Goal: Task Accomplishment & Management: Use online tool/utility

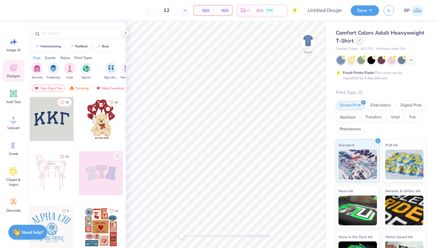
click at [360, 40] on icon at bounding box center [359, 40] width 3 height 3
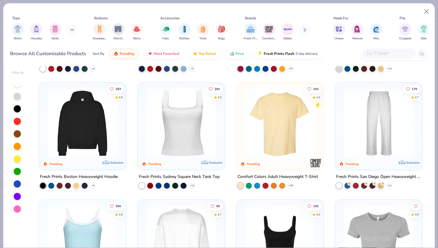
scroll to position [104, 0]
click at [103, 148] on img at bounding box center [82, 122] width 75 height 69
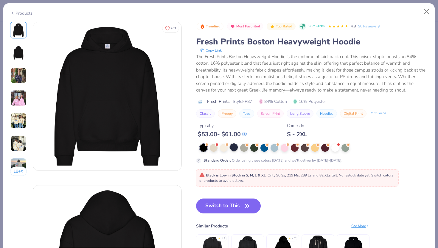
click at [234, 148] on div at bounding box center [234, 147] width 8 height 8
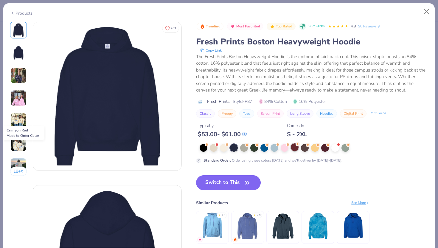
click at [297, 149] on div at bounding box center [295, 147] width 8 height 8
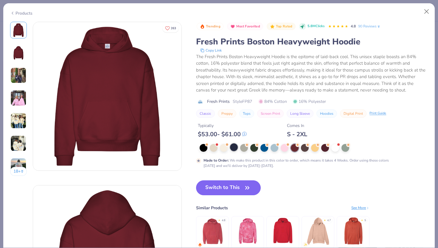
click at [233, 151] on div at bounding box center [234, 147] width 8 height 8
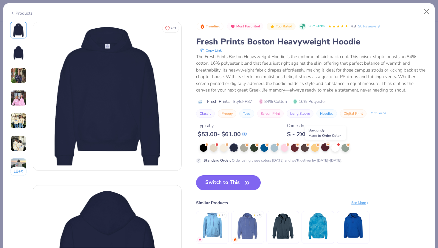
click at [324, 146] on div at bounding box center [325, 147] width 8 height 8
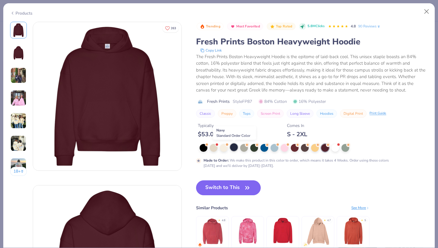
click at [235, 146] on div at bounding box center [234, 147] width 8 height 8
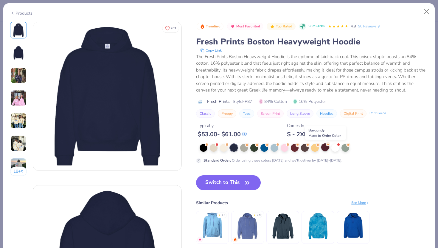
click at [323, 150] on div at bounding box center [325, 147] width 8 height 8
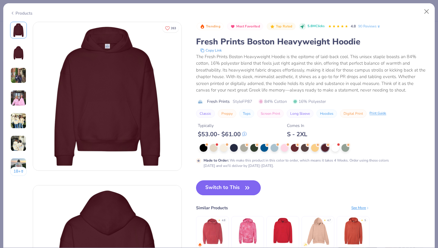
click at [230, 193] on button "Switch to This" at bounding box center [228, 187] width 65 height 15
type input "50"
type textarea "x"
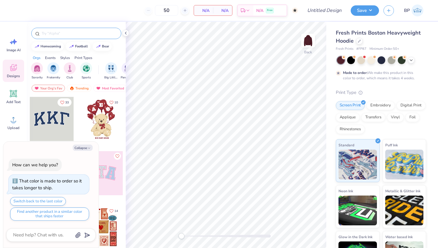
click at [88, 32] on input "text" at bounding box center [79, 33] width 76 height 6
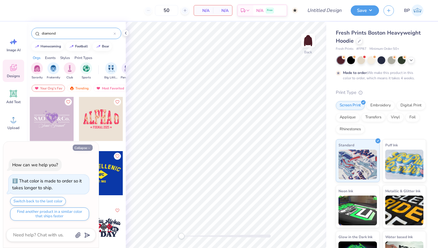
type input "diamond"
click at [81, 146] on button "Collapse" at bounding box center [83, 147] width 20 height 6
type textarea "x"
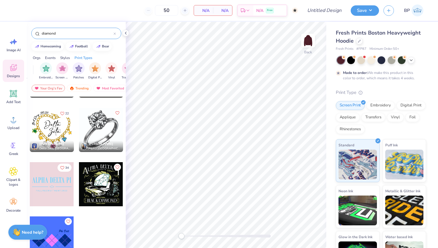
scroll to position [0, 477]
click at [95, 67] on img "filter for Digital Print" at bounding box center [94, 67] width 7 height 7
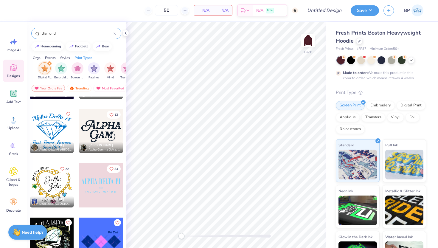
scroll to position [206, 0]
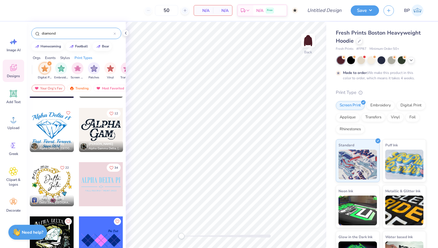
click at [83, 32] on input "diamond" at bounding box center [77, 33] width 72 height 6
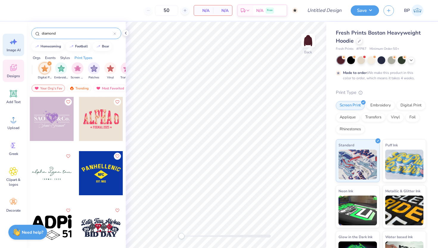
click at [14, 45] on icon at bounding box center [13, 41] width 9 height 9
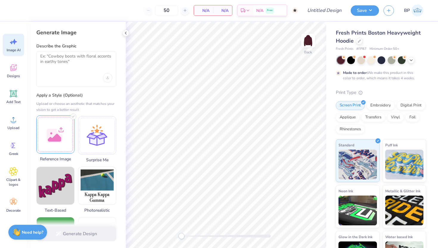
click at [65, 129] on div at bounding box center [55, 134] width 38 height 38
click at [63, 59] on textarea at bounding box center [76, 61] width 72 height 15
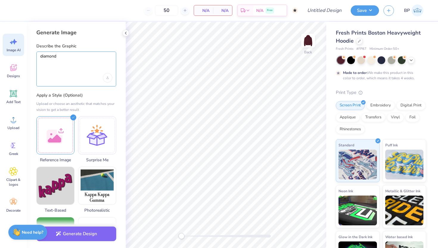
click at [69, 57] on textarea "diamond" at bounding box center [76, 61] width 72 height 15
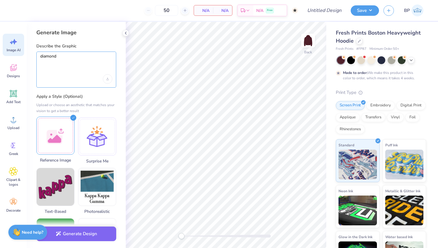
type textarea "diamond"
click at [63, 144] on div at bounding box center [55, 135] width 38 height 38
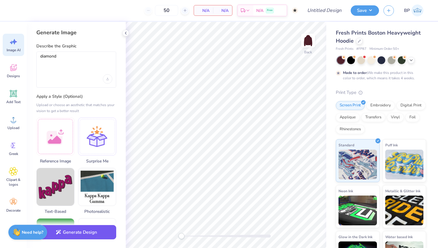
click at [76, 231] on button "Generate Design" at bounding box center [76, 232] width 80 height 15
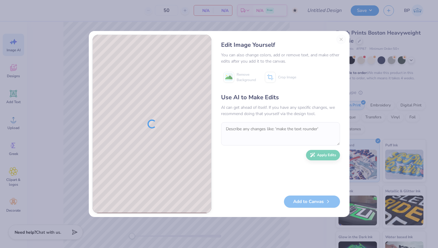
click at [341, 40] on div "Edit Image Yourself You can also change colors, add or remove text, and make ot…" at bounding box center [280, 124] width 131 height 179
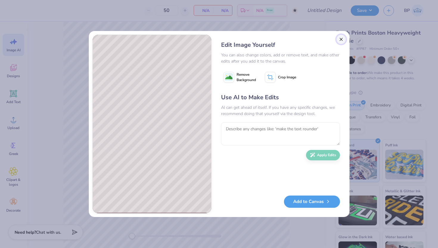
click at [341, 39] on button "Close" at bounding box center [341, 40] width 10 height 10
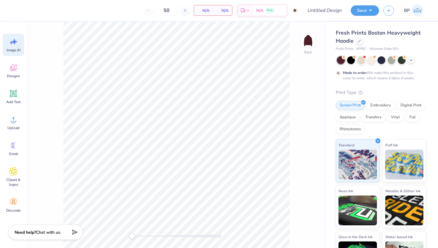
scroll to position [0, 13]
click at [13, 119] on icon at bounding box center [13, 119] width 9 height 9
click at [15, 171] on icon at bounding box center [14, 172] width 4 height 4
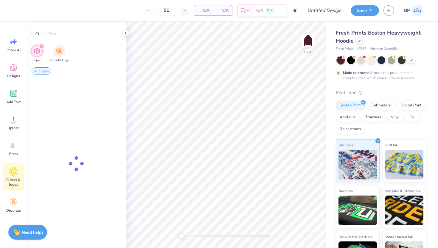
scroll to position [0, 0]
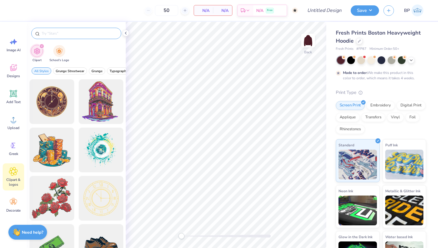
click at [70, 35] on input "text" at bounding box center [79, 33] width 76 height 6
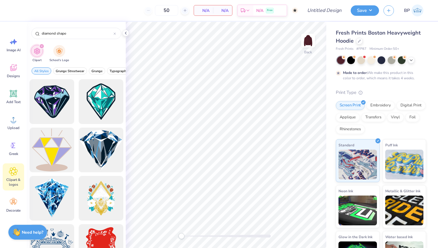
type input "diamond shape"
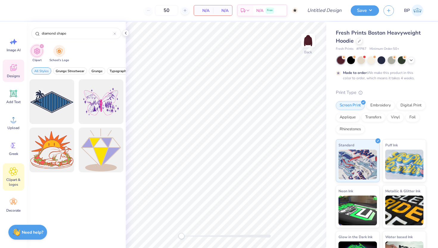
click at [16, 69] on icon at bounding box center [13, 67] width 7 height 7
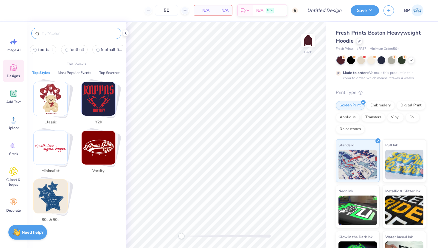
click at [84, 33] on input "text" at bounding box center [79, 33] width 76 height 6
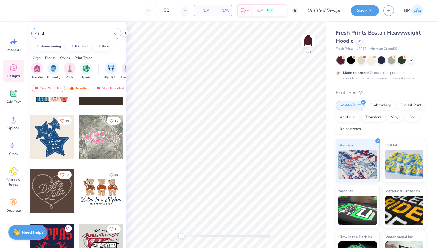
scroll to position [99, 0]
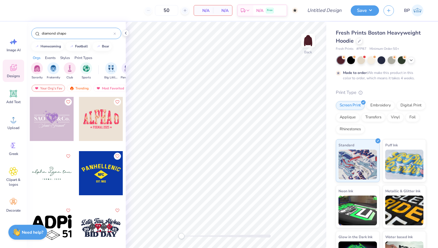
type input "diamond shape"
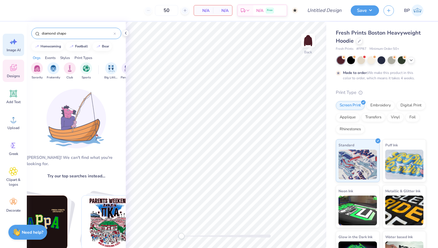
click at [18, 43] on div "Image AI" at bounding box center [13, 45] width 21 height 22
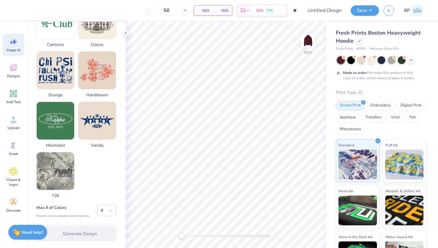
scroll to position [0, 0]
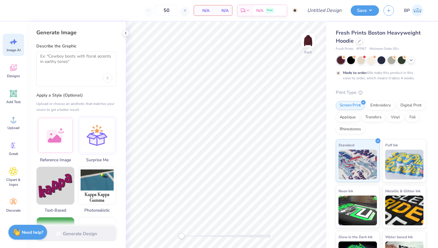
click at [80, 78] on div at bounding box center [76, 78] width 72 height 10
click at [80, 77] on div at bounding box center [76, 78] width 72 height 10
click at [15, 65] on icon at bounding box center [13, 67] width 9 height 9
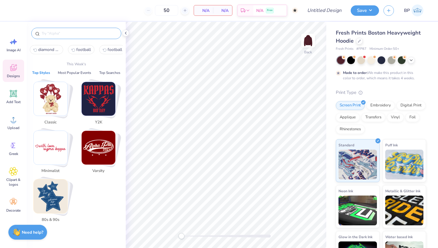
click at [60, 34] on input "text" at bounding box center [79, 33] width 76 height 6
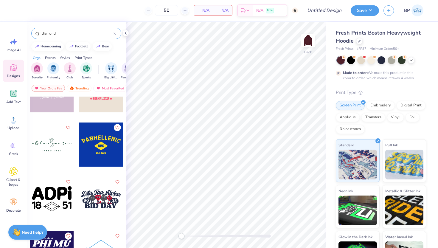
scroll to position [29, 0]
type input "diamond"
click at [50, 148] on div at bounding box center [52, 144] width 44 height 44
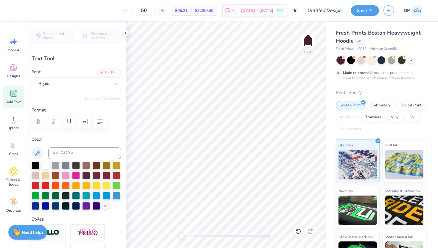
type textarea "alpha siga tau"
type textarea "="
type input "4.88"
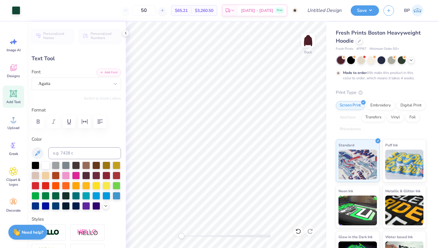
type input "0.35"
type input "6.33"
type input "0.41"
type input "0.32"
type input "4.51"
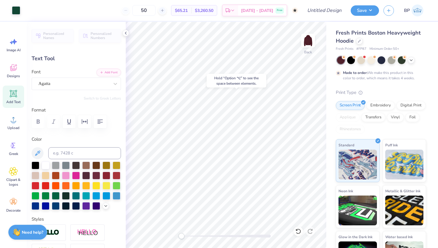
click at [221, 88] on div "Hold “Option ⌥” to see the space between elements." at bounding box center [236, 80] width 63 height 17
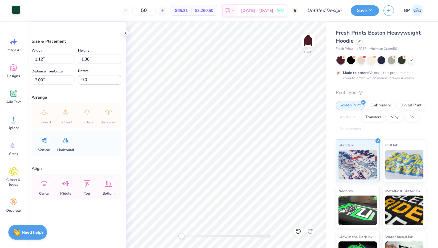
click at [12, 11] on div at bounding box center [16, 10] width 8 height 8
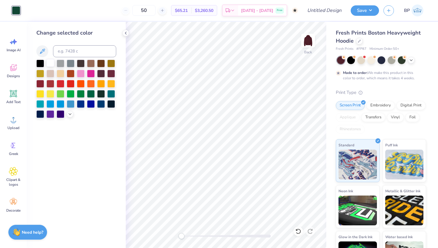
click at [49, 65] on div at bounding box center [50, 63] width 8 height 8
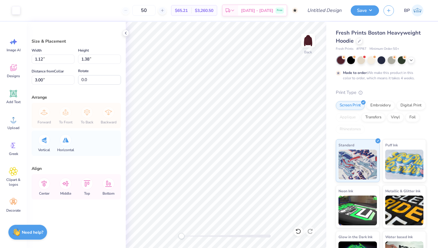
type input "3.31"
type input "4.07"
type input "4.34"
type input "5.34"
type input "1.73"
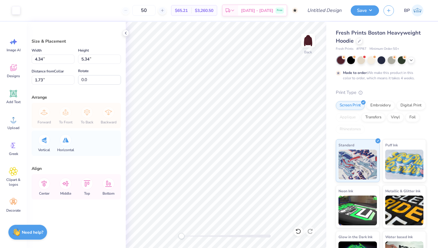
type input "3.44"
type input "4.23"
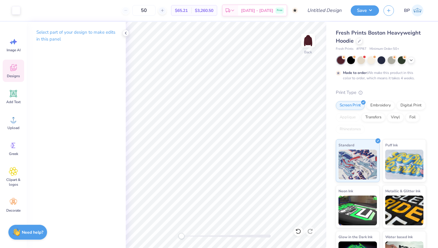
click at [14, 74] on span "Designs" at bounding box center [13, 76] width 13 height 5
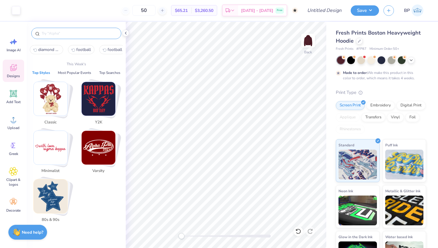
click at [68, 35] on input "text" at bounding box center [79, 33] width 76 height 6
type input "d"
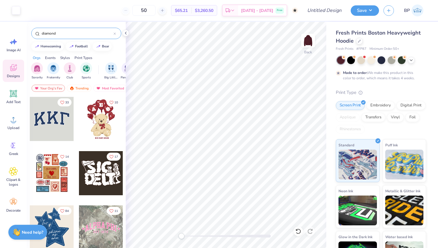
type input "diamond"
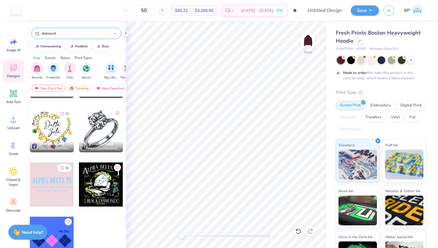
scroll to position [260, 0]
click at [102, 182] on div at bounding box center [101, 184] width 44 height 44
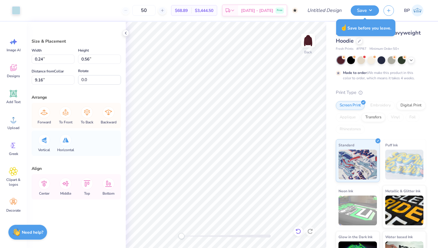
click at [299, 228] on icon at bounding box center [298, 231] width 6 height 6
click at [299, 230] on icon at bounding box center [298, 231] width 6 height 6
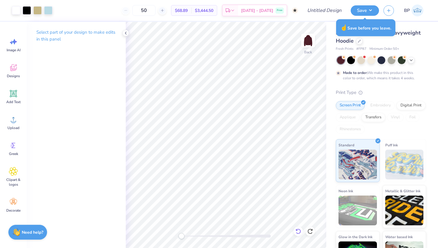
click at [299, 230] on icon at bounding box center [298, 231] width 6 height 6
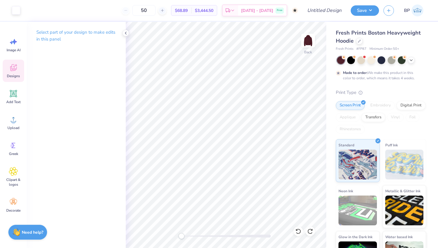
click at [13, 64] on icon at bounding box center [13, 67] width 7 height 7
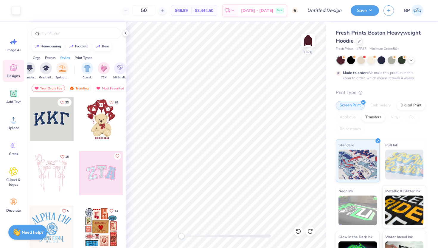
scroll to position [0, 280]
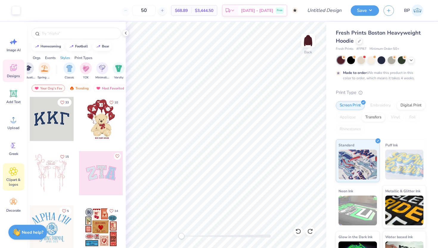
click at [6, 172] on div "Clipart & logos" at bounding box center [13, 176] width 21 height 27
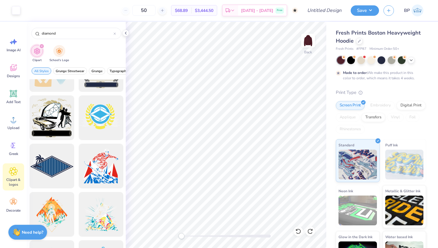
scroll to position [273, 0]
type input "diamond"
click at [66, 127] on div at bounding box center [51, 118] width 49 height 49
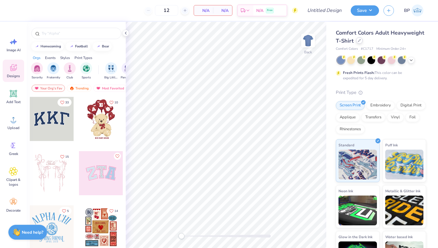
click at [359, 39] on icon at bounding box center [359, 40] width 3 height 3
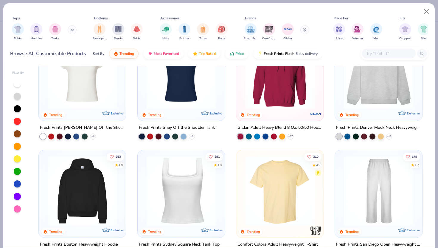
scroll to position [36, 0]
click at [101, 194] on img at bounding box center [82, 190] width 75 height 69
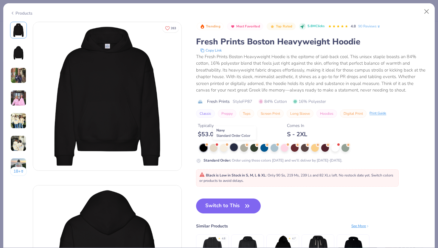
click at [235, 150] on div at bounding box center [234, 147] width 8 height 8
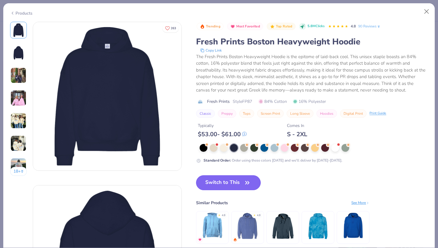
click at [235, 184] on button "Switch to This" at bounding box center [228, 182] width 65 height 15
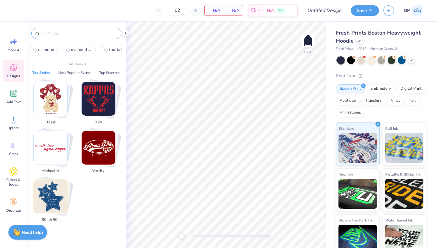
click at [56, 35] on input "text" at bounding box center [79, 33] width 76 height 6
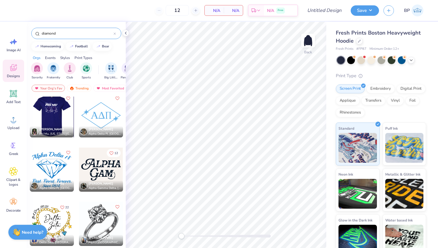
scroll to position [260, 0]
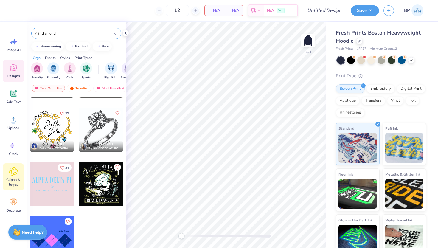
type input "diamond"
click at [14, 175] on icon at bounding box center [13, 171] width 9 height 9
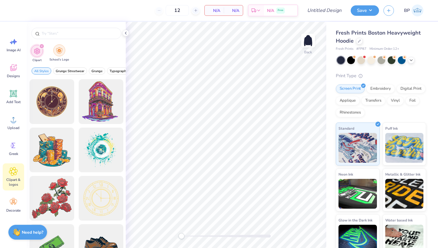
click at [62, 52] on div "filter for School's Logo" at bounding box center [59, 50] width 12 height 12
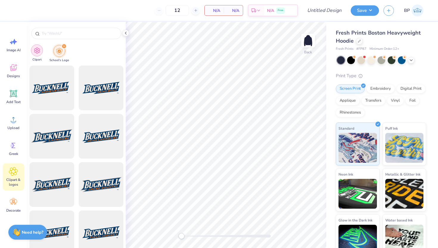
click at [38, 51] on img "filter for Clipart" at bounding box center [37, 50] width 7 height 7
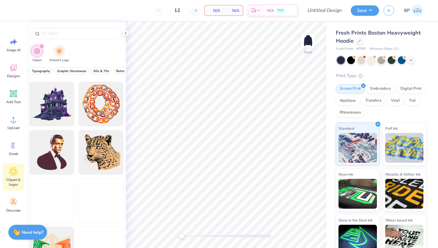
scroll to position [1148, 0]
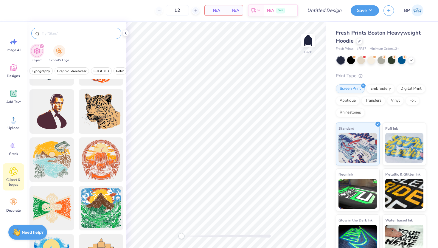
click at [61, 34] on input "text" at bounding box center [79, 33] width 76 height 6
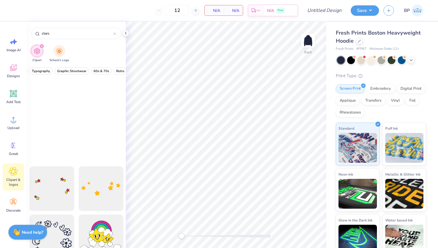
scroll to position [0, 0]
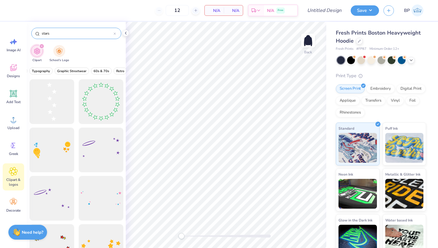
click at [65, 37] on div "stars" at bounding box center [76, 33] width 90 height 11
click at [64, 35] on input "stars" at bounding box center [77, 33] width 72 height 6
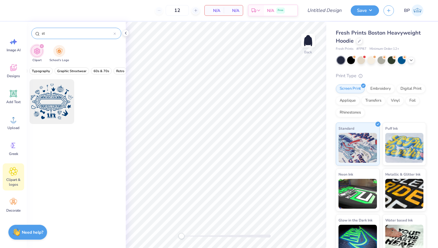
type input "s"
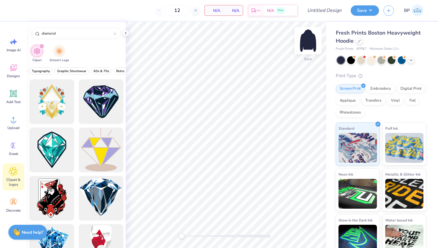
type input "diamond"
click at [18, 42] on div "Image AI" at bounding box center [13, 45] width 21 height 22
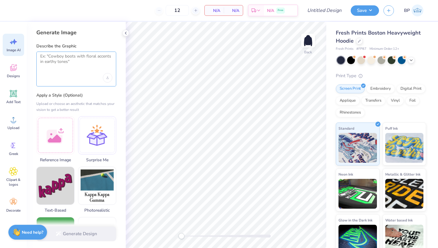
click at [96, 65] on textarea at bounding box center [76, 61] width 72 height 15
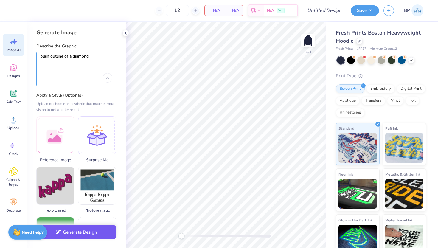
type textarea "plain outline of a diamond"
click at [98, 233] on button "Generate Design" at bounding box center [76, 232] width 80 height 15
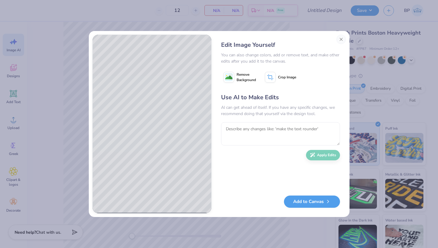
click at [335, 118] on div "Use AI to Make Edits AI can get ahead of itself. If you have any specific chang…" at bounding box center [280, 141] width 119 height 97
click at [318, 129] on textarea at bounding box center [280, 133] width 119 height 23
type textarea "make the outline white"
click at [325, 153] on button "Apply Edits" at bounding box center [323, 153] width 34 height 10
click at [232, 76] on rect at bounding box center [228, 76] width 7 height 7
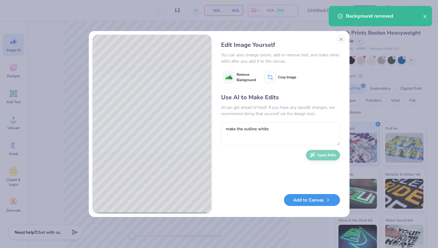
click at [331, 200] on button "Add to Canvas" at bounding box center [312, 200] width 56 height 12
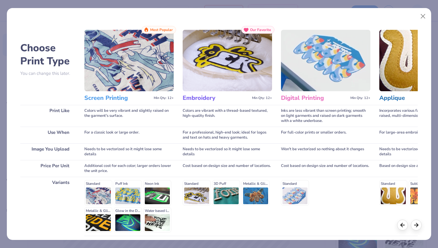
click at [124, 77] on img at bounding box center [128, 60] width 89 height 61
click at [97, 196] on div "Standard Puff Ink Neon Ink Metallic & Glitter Ink Glow in the Dark Ink Water ba…" at bounding box center [128, 206] width 89 height 52
click at [97, 181] on div "Standard Puff Ink Neon Ink Metallic & Glitter Ink Glow in the Dark Ink Water ba…" at bounding box center [128, 206] width 89 height 52
click at [97, 186] on div "Standard Puff Ink Neon Ink Metallic & Glitter Ink Glow in the Dark Ink Water ba…" at bounding box center [128, 206] width 89 height 52
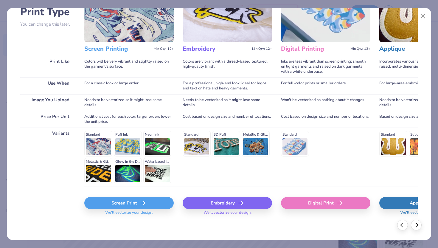
click at [112, 204] on div "Screen Print" at bounding box center [128, 203] width 89 height 12
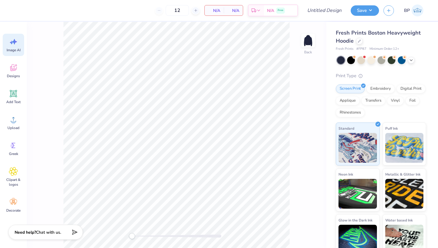
scroll to position [0, 0]
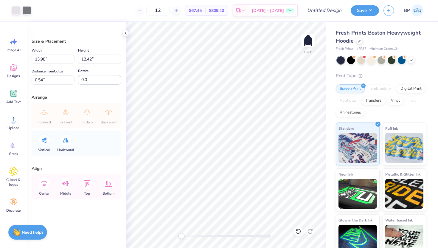
type input "5.77"
type input "5.12"
type input "4.44"
type input "3.95"
type input "3.41"
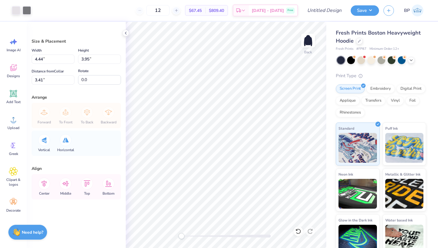
type input "33.9"
click at [200, 113] on li "Copy" at bounding box center [211, 113] width 47 height 12
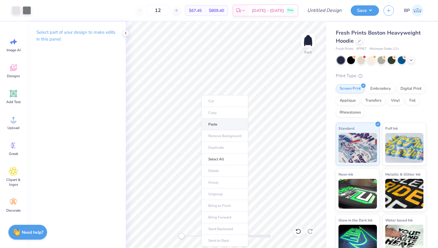
click at [215, 128] on li "Paste" at bounding box center [224, 125] width 47 height 12
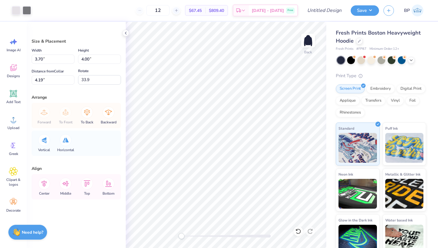
type input "-23.5"
type input "4.08"
type input "4.13"
type input "4.22"
type input "-23.5"
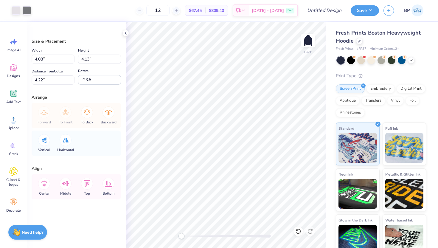
type input "4.71"
type input "4.76"
type input "3.45"
type input "4.71"
type input "4.76"
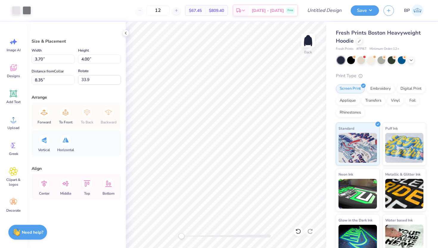
type input "4.01"
type input "-23.5"
type input "3.70"
type input "4.00"
type input "7.59"
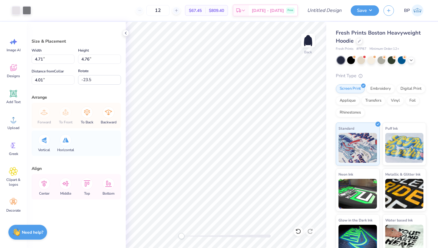
type input "33.9"
type input "54.8"
type input "4.17"
type input "4.22"
type input "4.03"
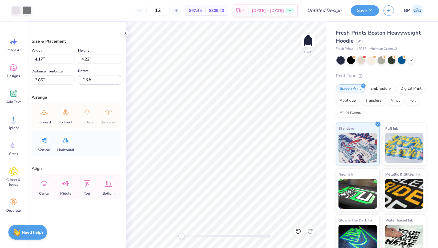
type input "3.97"
type input "3.65"
type input "7.21"
type input "54.8"
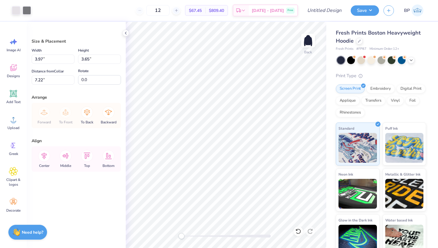
type input "4.17"
type input "4.22"
type input "3.44"
type input "-23.5"
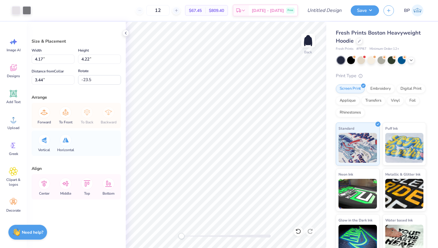
type input "4.74"
type input "4.80"
type input "2.73"
type input "3.97"
type input "3.65"
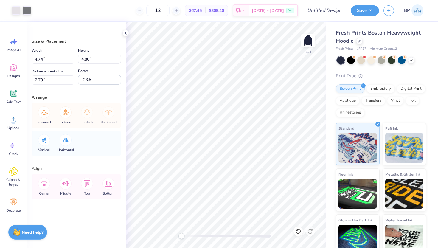
type input "7.22"
type input "54.8"
type input "54.5"
type input "4.74"
type input "4.80"
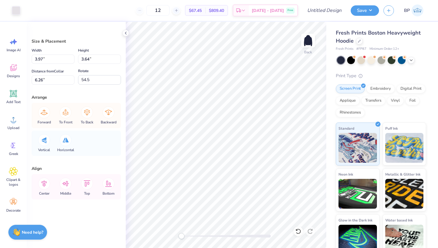
type input "3.00"
type input "-23.5"
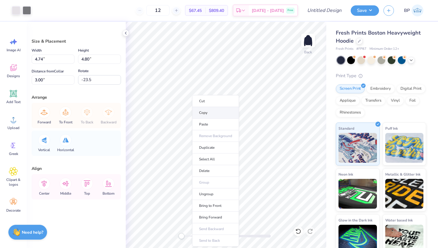
click at [202, 111] on li "Copy" at bounding box center [215, 113] width 47 height 12
click at [16, 7] on div at bounding box center [16, 10] width 8 height 8
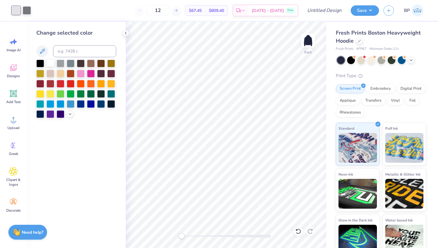
click at [48, 61] on div at bounding box center [50, 63] width 8 height 8
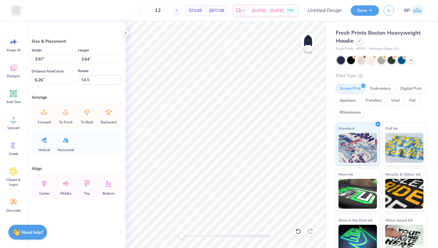
click at [16, 13] on div at bounding box center [16, 10] width 8 height 8
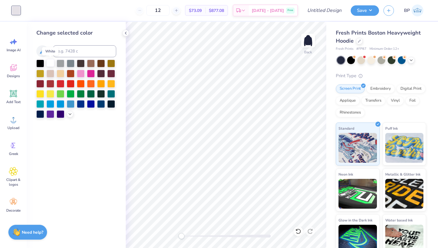
click at [49, 64] on div at bounding box center [50, 63] width 8 height 8
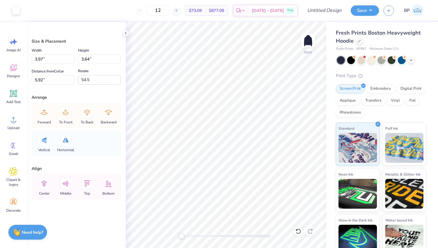
type input "50.1"
type input "52.0"
type input "55.4"
type input "3.19"
type input "2.94"
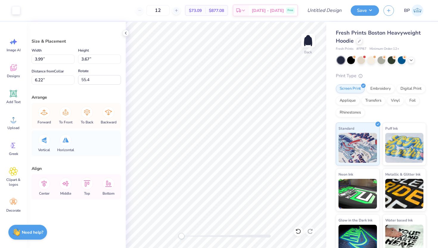
type input "6.09"
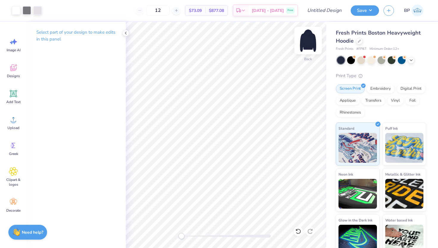
click at [300, 38] on img at bounding box center [308, 41] width 24 height 24
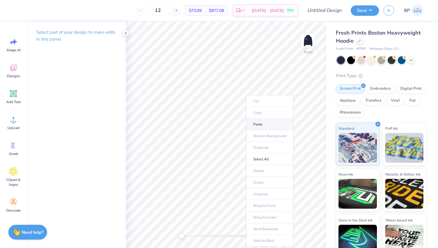
click at [260, 125] on li "Paste" at bounding box center [269, 125] width 47 height 12
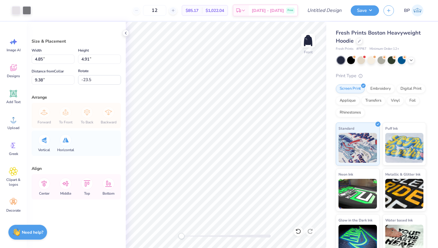
type input "-1.4"
type input "4.06"
type input "3.64"
type input "13.77"
type input "0.1"
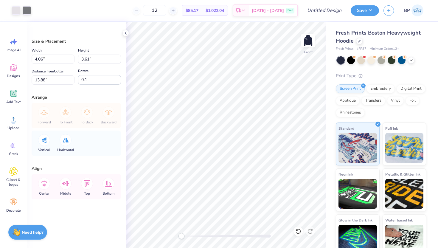
type input "5.55"
type input "4.94"
type input "12.55"
type input "4.21"
type input "3.75"
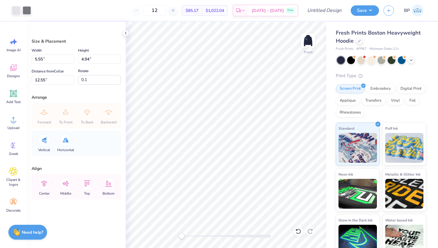
type input "13.73"
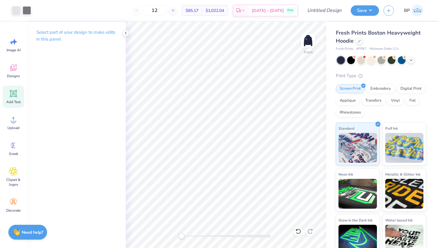
click at [14, 91] on icon at bounding box center [14, 94] width 6 height 6
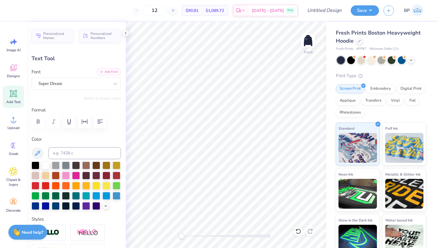
type textarea "T"
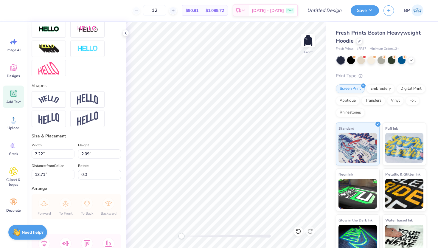
scroll to position [202, 0]
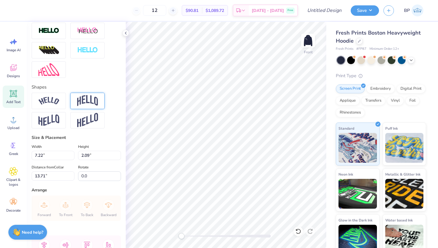
type textarea "DIAMOND GIRLS"
click at [91, 107] on div at bounding box center [87, 101] width 34 height 16
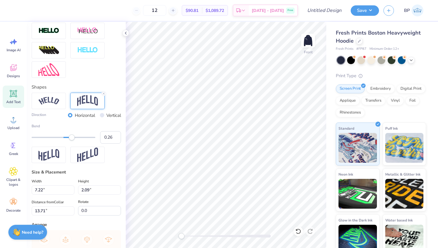
type input "0.25"
drag, startPoint x: 80, startPoint y: 139, endPoint x: 71, endPoint y: 138, distance: 8.6
click at [71, 138] on div "Accessibility label" at bounding box center [72, 137] width 6 height 6
type input "0.54"
drag, startPoint x: 71, startPoint y: 138, endPoint x: 81, endPoint y: 139, distance: 9.3
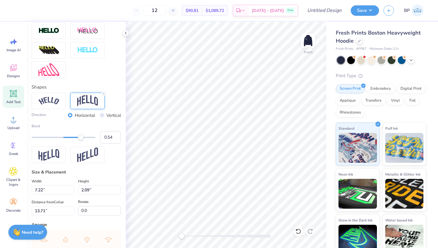
click at [81, 139] on div "Accessibility label" at bounding box center [81, 137] width 6 height 6
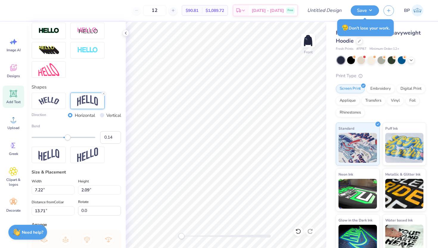
type input "0.15"
drag, startPoint x: 82, startPoint y: 137, endPoint x: 68, endPoint y: 138, distance: 13.4
click at [68, 138] on div "Accessibility label" at bounding box center [68, 137] width 6 height 6
click at [101, 116] on input "Vertical" at bounding box center [102, 115] width 4 height 4
radio input "true"
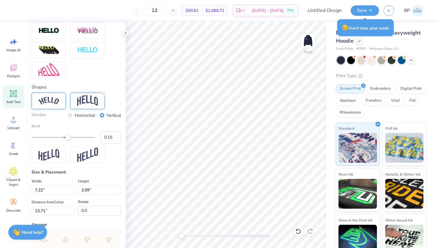
click at [57, 105] on div at bounding box center [49, 101] width 34 height 16
click at [86, 103] on img at bounding box center [87, 100] width 21 height 11
type input "0.01"
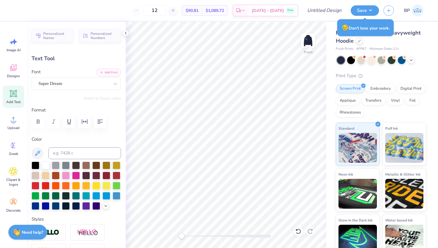
scroll to position [0, 1]
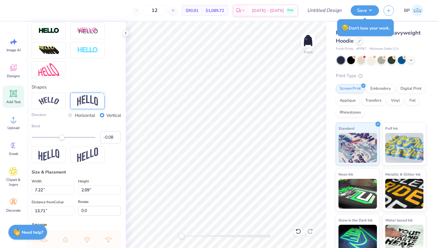
type input "-0.09"
click at [60, 138] on div "Accessibility label" at bounding box center [60, 137] width 6 height 6
type input "0.17"
drag, startPoint x: 62, startPoint y: 139, endPoint x: 69, endPoint y: 141, distance: 6.8
click at [69, 141] on div "Bend 0.17" at bounding box center [76, 133] width 89 height 20
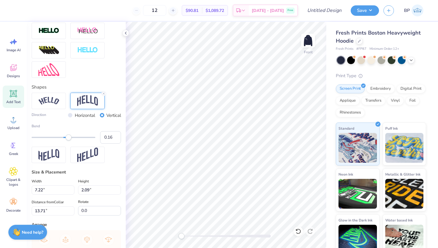
drag, startPoint x: 69, startPoint y: 141, endPoint x: 73, endPoint y: 141, distance: 3.9
click at [73, 141] on div "Bend 0.16" at bounding box center [76, 133] width 89 height 20
type input "0.45"
drag, startPoint x: 69, startPoint y: 138, endPoint x: 78, endPoint y: 141, distance: 8.8
click at [78, 141] on div "Bend 0.45" at bounding box center [76, 133] width 89 height 20
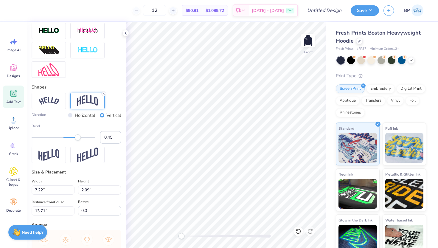
drag, startPoint x: 78, startPoint y: 141, endPoint x: 83, endPoint y: 142, distance: 5.7
click at [83, 142] on div "Bend 0.45" at bounding box center [76, 133] width 89 height 20
click at [70, 114] on input "Horizontal" at bounding box center [70, 115] width 4 height 4
radio input "true"
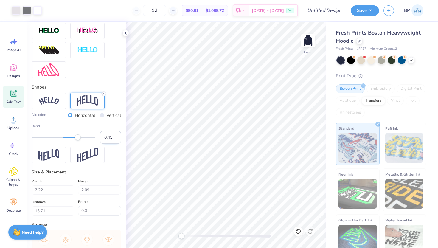
type input "18.36"
type input "5.05"
type input "12.23"
type input "12.30"
type input "3.38"
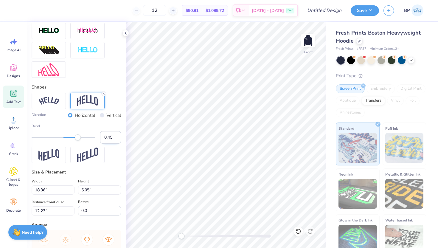
type input "10.56"
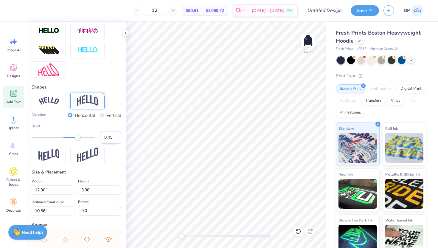
type input "14.35"
type input "3.94"
type input "11.66"
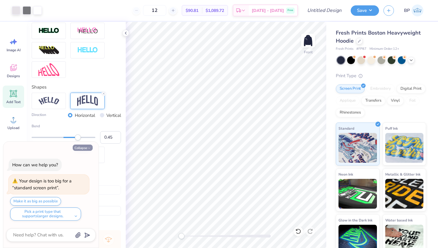
click at [88, 147] on icon "button" at bounding box center [89, 148] width 4 height 4
type textarea "x"
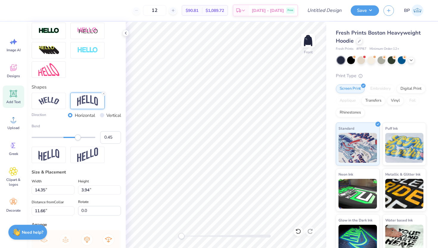
click at [105, 116] on div "Vertical" at bounding box center [110, 115] width 21 height 7
click at [101, 116] on input "Vertical" at bounding box center [102, 115] width 4 height 4
radio input "true"
click at [75, 114] on label "Horizontal" at bounding box center [85, 115] width 20 height 7
click at [72, 114] on input "Horizontal" at bounding box center [70, 115] width 4 height 4
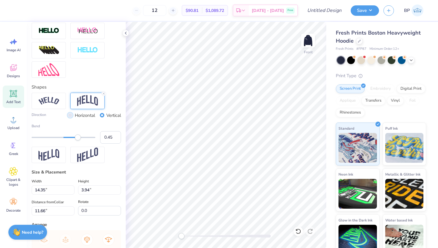
radio input "true"
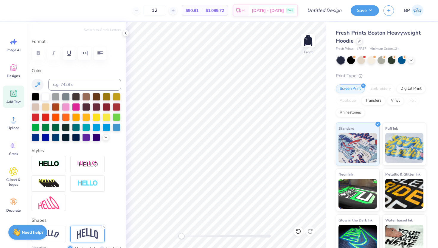
scroll to position [119, 0]
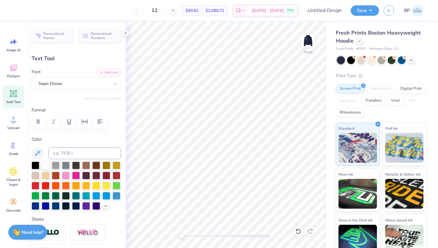
scroll to position [119, 0]
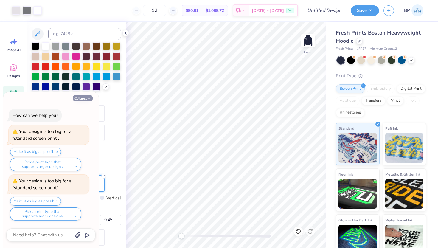
click at [77, 100] on button "Collapse" at bounding box center [83, 98] width 20 height 6
type textarea "x"
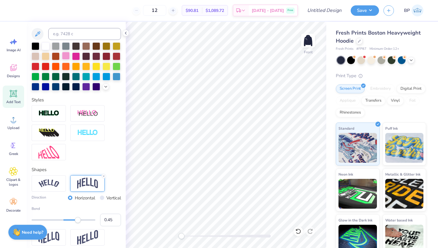
click at [65, 54] on div at bounding box center [66, 56] width 8 height 8
click at [102, 89] on div "Art colors 12 $90.81 Per Item $1,089.72 Total Est. Delivery Oct 10 - 13 Free De…" at bounding box center [219, 124] width 438 height 248
click at [105, 87] on icon at bounding box center [105, 86] width 5 height 5
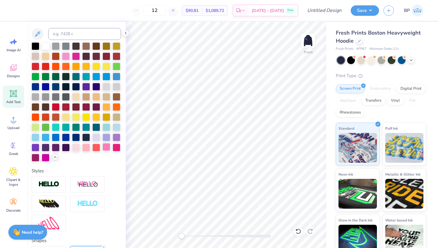
click at [108, 149] on div at bounding box center [106, 147] width 8 height 8
click at [65, 55] on div at bounding box center [66, 56] width 8 height 8
click at [40, 33] on icon at bounding box center [37, 33] width 7 height 7
click at [40, 35] on icon at bounding box center [37, 33] width 7 height 7
click at [55, 155] on icon at bounding box center [55, 157] width 5 height 5
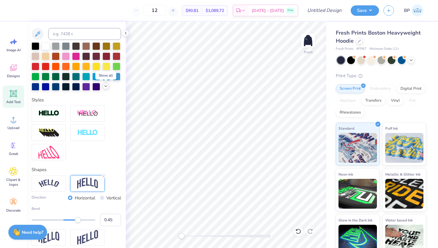
click at [107, 84] on icon at bounding box center [105, 86] width 5 height 5
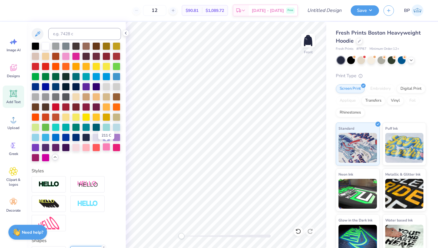
click at [107, 144] on div at bounding box center [106, 147] width 8 height 8
click at [63, 56] on div at bounding box center [66, 56] width 8 height 8
click at [69, 57] on div at bounding box center [66, 56] width 8 height 8
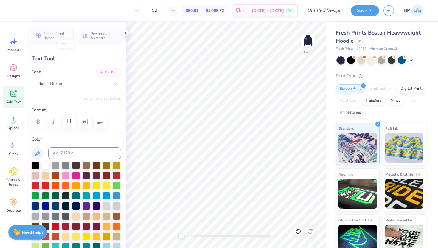
scroll to position [119, 0]
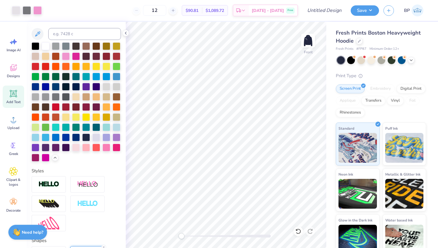
click at [16, 95] on icon at bounding box center [13, 93] width 7 height 7
type input "7.22"
type input "2.09"
type input "13.71"
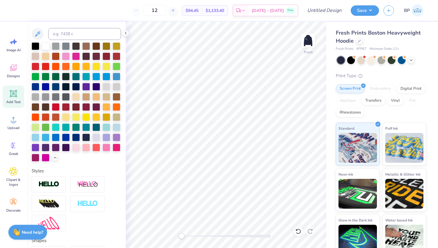
type textarea "T"
type textarea "MSU"
type input "5.77"
type input "2.17"
type input "13.67"
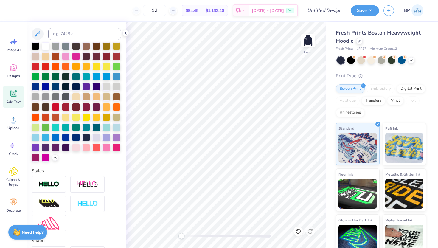
type input "9.77"
type input "3.67"
type input "6.50"
type input "14.35"
type input "3.94"
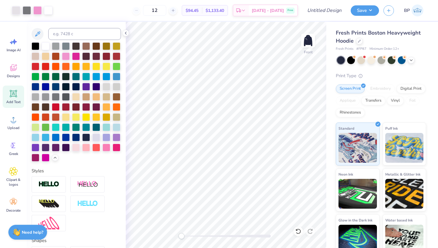
type input "10.81"
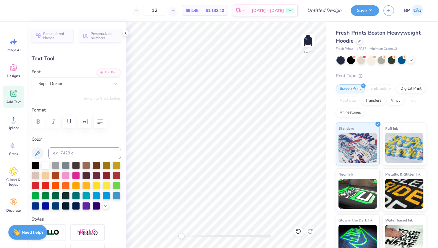
type input "13.64"
type input "3.75"
type input "11.00"
type input "9.77"
type input "3.67"
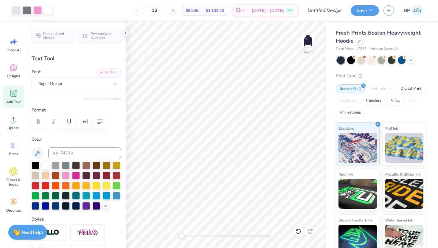
type input "7.74"
type input "13.64"
type input "3.75"
type input "10.70"
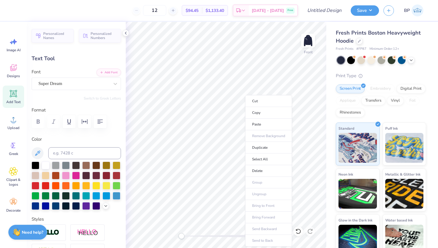
scroll to position [0, 1]
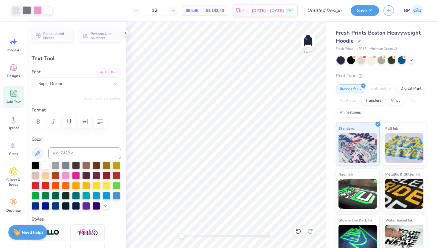
type input "0.0"
type input "3.78"
type input "11.27"
type input "-0.2"
click at [49, 88] on div "Super Dream" at bounding box center [74, 83] width 72 height 9
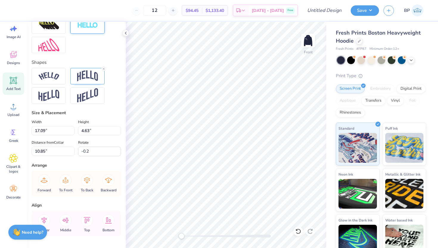
scroll to position [244, 0]
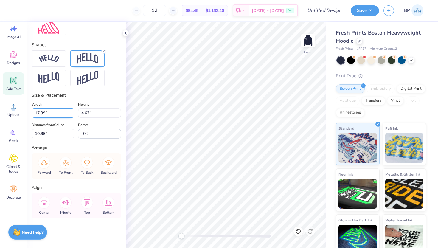
click at [73, 112] on input "17.09" at bounding box center [53, 112] width 43 height 9
click at [72, 116] on input "17.09" at bounding box center [53, 112] width 43 height 9
click at [71, 112] on input "17.09" at bounding box center [53, 112] width 43 height 9
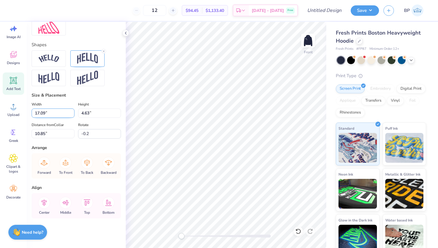
click at [71, 112] on input "17.09" at bounding box center [53, 112] width 43 height 9
click at [57, 112] on input "17.09" at bounding box center [53, 112] width 43 height 9
click at [101, 114] on input "4.63" at bounding box center [99, 112] width 43 height 9
type input "4"
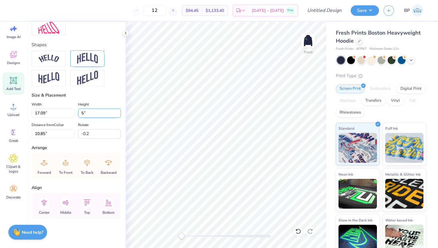
type input "5"
type input "15.00"
type input "4.02"
type input "11.28"
click at [63, 113] on input "15.00" at bounding box center [53, 112] width 43 height 9
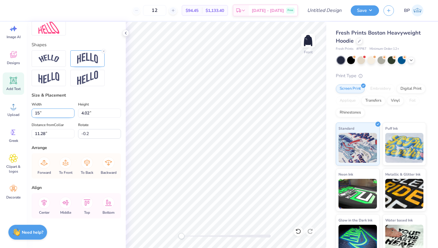
type input "1"
type input "13.00"
type input "3.48"
type input "11.55"
type input "1"
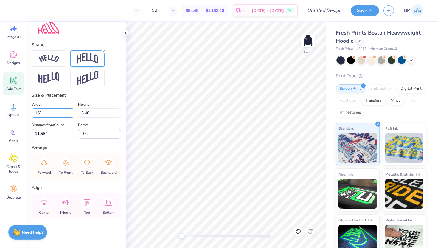
type input "15.00"
type input "4.02"
type input "11.28"
click at [118, 135] on input "-0.3" at bounding box center [99, 134] width 43 height 10
click at [118, 135] on input "-0.4" at bounding box center [99, 134] width 43 height 10
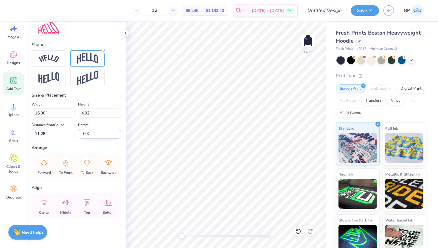
click at [118, 131] on input "-0.3" at bounding box center [99, 134] width 43 height 10
click at [118, 131] on input "-0.2" at bounding box center [99, 134] width 43 height 10
type input "-0.1"
click at [118, 131] on input "-0.1" at bounding box center [99, 134] width 43 height 10
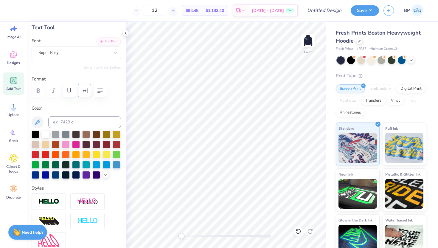
scroll to position [24, 0]
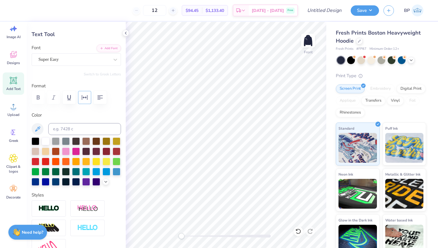
click at [83, 95] on icon "button" at bounding box center [84, 97] width 7 height 7
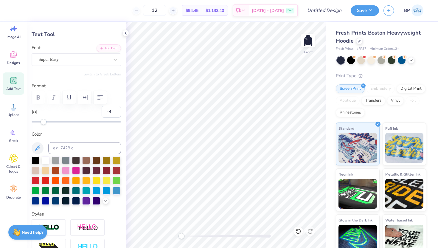
type input "-5"
drag, startPoint x: 48, startPoint y: 121, endPoint x: 43, endPoint y: 121, distance: 5.1
click at [43, 121] on div "Accessibility label" at bounding box center [43, 122] width 6 height 6
click at [67, 61] on div "Super Easy" at bounding box center [74, 59] width 72 height 9
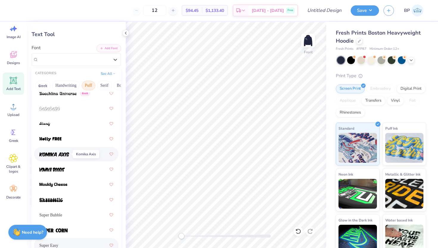
scroll to position [63, 0]
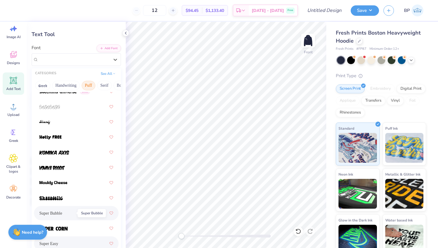
click at [62, 212] on span "Super Bubble" at bounding box center [50, 213] width 23 height 6
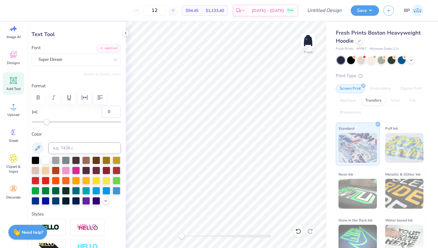
type input "9.77"
type input "3.67"
type input "6.51"
type input "0.0"
type input "0"
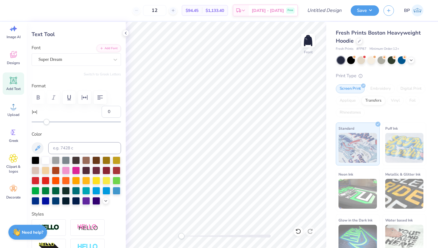
type input "16.84"
type input "4.65"
type input "10.95"
type input "-0.1"
type input "-5"
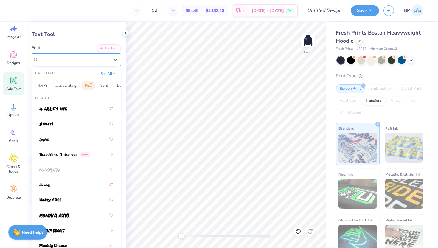
click at [99, 62] on div "Super Bubble" at bounding box center [74, 59] width 72 height 9
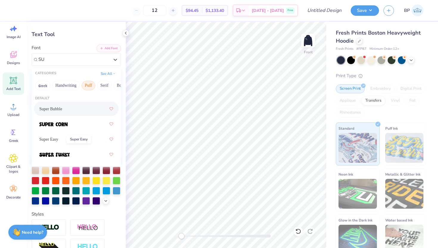
type input "S"
type input "s"
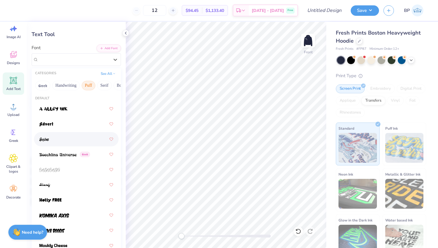
scroll to position [52, 0]
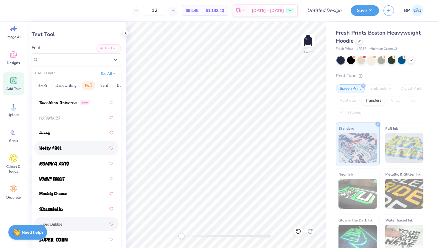
type input "0"
type input "9.77"
type input "3.67"
type input "6.51"
type input "0.0"
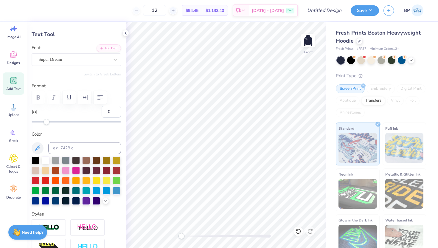
type input "-5"
type input "16.84"
type input "4.65"
type input "10.95"
type input "-0.1"
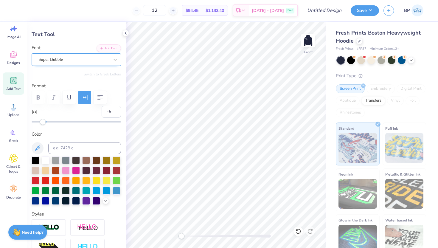
click at [88, 55] on div "Super Bubble" at bounding box center [74, 59] width 72 height 9
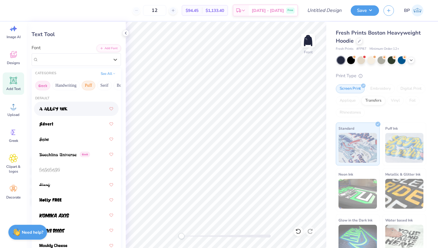
click at [44, 85] on button "Greek" at bounding box center [42, 86] width 15 height 10
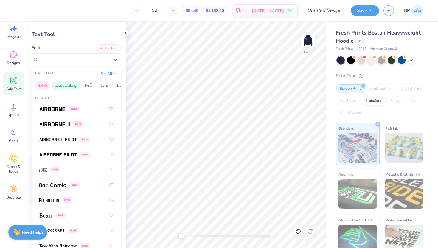
click at [63, 88] on button "Handwriting" at bounding box center [66, 86] width 28 height 10
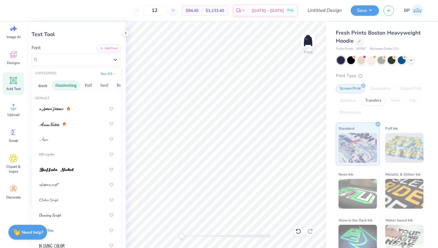
click at [63, 87] on button "Handwriting" at bounding box center [66, 86] width 28 height 10
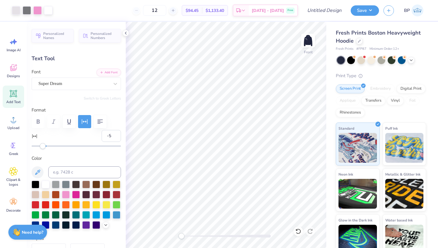
scroll to position [200, 0]
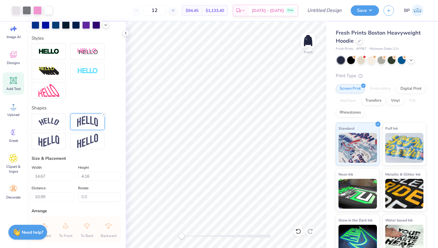
click at [93, 124] on img at bounding box center [87, 121] width 21 height 11
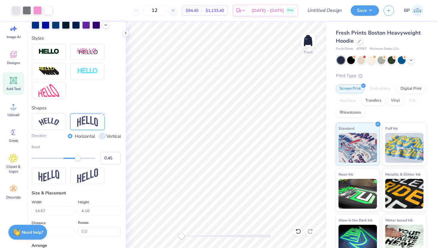
click at [102, 135] on input "Vertical" at bounding box center [102, 136] width 4 height 4
radio input "true"
type input "0.36"
drag, startPoint x: 79, startPoint y: 159, endPoint x: 75, endPoint y: 158, distance: 4.2
click at [75, 158] on div "Accessibility label" at bounding box center [76, 158] width 6 height 6
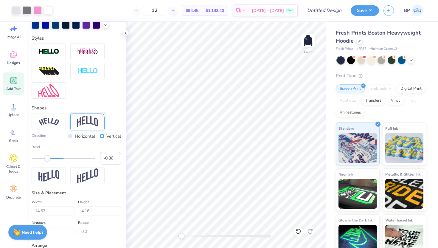
type input "-0.87"
drag, startPoint x: 75, startPoint y: 158, endPoint x: 36, endPoint y: 157, distance: 39.3
click at [45, 158] on div "Accessibility label" at bounding box center [48, 158] width 6 height 6
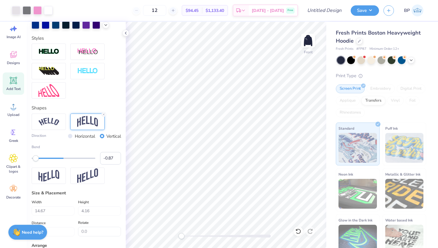
click at [73, 135] on div "Horizontal" at bounding box center [81, 136] width 27 height 7
click at [71, 135] on div "Horizontal" at bounding box center [81, 136] width 27 height 7
click at [69, 137] on input "Horizontal" at bounding box center [70, 136] width 4 height 4
radio input "true"
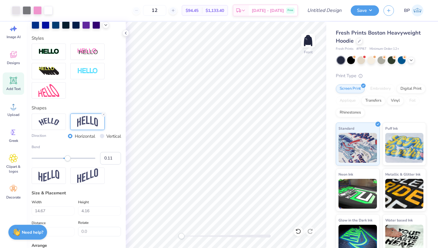
type input "0.10"
drag, startPoint x: 37, startPoint y: 158, endPoint x: 67, endPoint y: 161, distance: 30.3
click at [67, 162] on div "Bend 0.10" at bounding box center [76, 154] width 89 height 20
type input "0.16"
click at [69, 161] on div "Bend 0.16" at bounding box center [76, 154] width 89 height 20
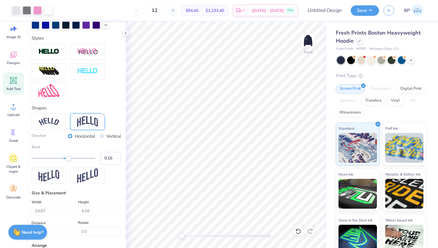
click at [71, 161] on div "Bend 0.16" at bounding box center [76, 154] width 89 height 20
type input "0.25"
click at [71, 159] on div "Accessibility label" at bounding box center [71, 158] width 6 height 6
type input "0.34"
click at [74, 159] on div "Accessibility label" at bounding box center [73, 158] width 6 height 6
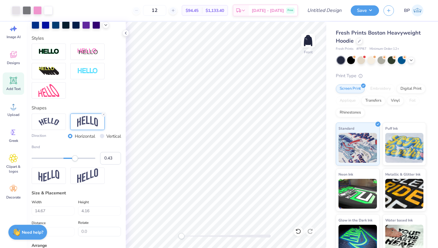
type input "0.44"
drag, startPoint x: 74, startPoint y: 159, endPoint x: 77, endPoint y: 160, distance: 3.5
click at [77, 160] on div "Accessibility label" at bounding box center [77, 158] width 6 height 6
click at [119, 153] on input "0.44" at bounding box center [110, 158] width 21 height 13
type input "0.35"
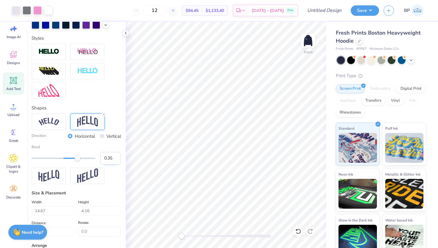
click at [117, 159] on input "0.35" at bounding box center [110, 158] width 21 height 13
type input "4.10"
type input "10.62"
type input "0.0"
type input "3.55"
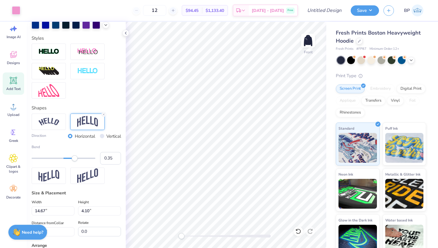
type input "10.66"
type input "-0.1"
type input "0.29"
click at [73, 157] on div "Accessibility label" at bounding box center [73, 158] width 6 height 6
click at [116, 156] on input "0.3" at bounding box center [110, 158] width 21 height 13
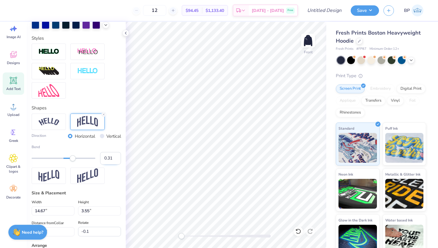
click at [116, 156] on input "0.31" at bounding box center [110, 158] width 21 height 13
click at [116, 156] on input "0.32" at bounding box center [110, 158] width 21 height 13
click at [116, 156] on input "0.33" at bounding box center [110, 158] width 21 height 13
click at [116, 156] on input "0.34" at bounding box center [110, 158] width 21 height 13
click at [116, 156] on input "0.35" at bounding box center [110, 158] width 21 height 13
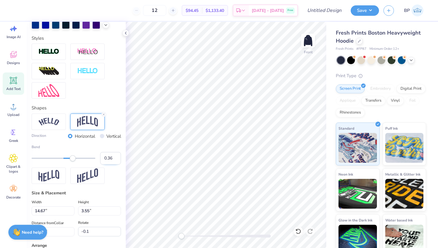
click at [116, 156] on input "0.36" at bounding box center [110, 158] width 21 height 13
click at [116, 156] on input "0.37" at bounding box center [110, 158] width 21 height 13
type input "0.38"
click at [116, 157] on input "0.38" at bounding box center [110, 158] width 21 height 13
type input "0.0"
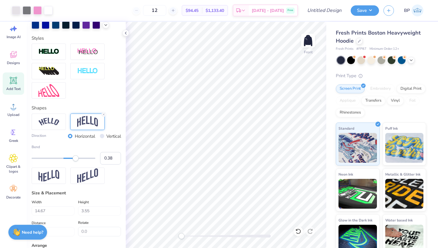
type input "3.73"
type input "10.58"
type input "0.0"
type input "10.69"
type input "0.0"
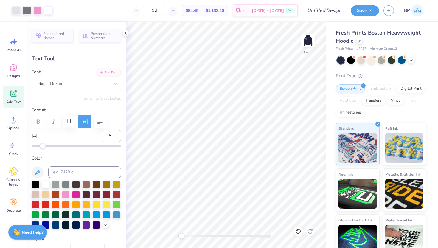
scroll to position [200, 0]
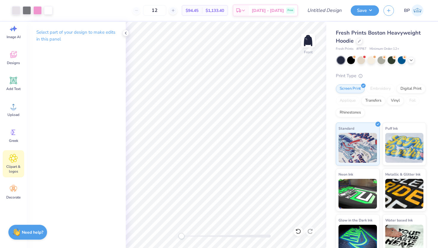
click at [16, 164] on span "Clipart & logos" at bounding box center [14, 169] width 20 height 10
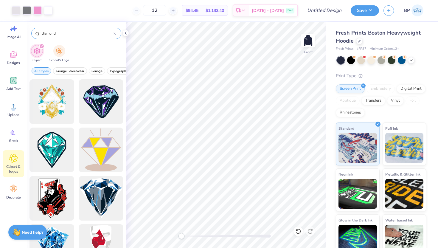
click at [115, 34] on icon at bounding box center [115, 34] width 2 height 2
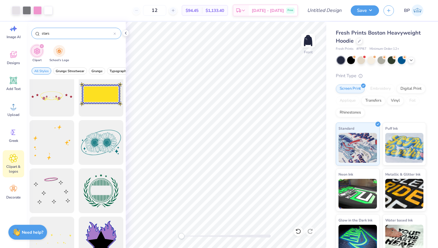
scroll to position [2160, 0]
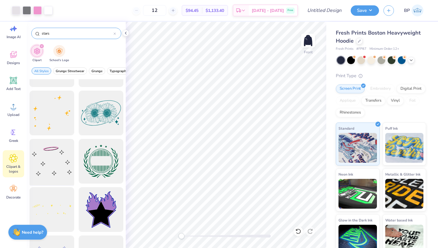
type input "stars"
click at [51, 160] on div at bounding box center [51, 161] width 49 height 49
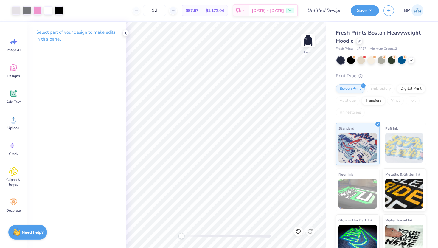
scroll to position [13, 0]
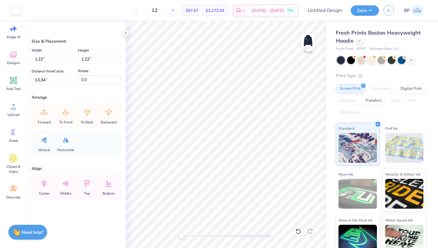
type input "17.12"
type input "0.63"
type input "20.80"
type input "1.18"
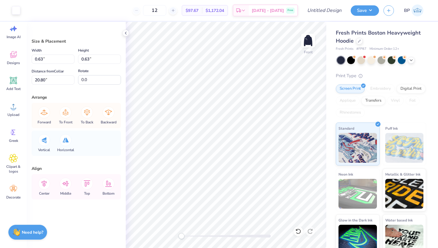
type input "1.18"
type input "20.25"
type input "1.72"
type input "13.77"
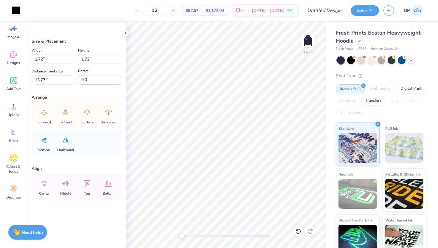
type input "1.22"
type input "14.14"
click div
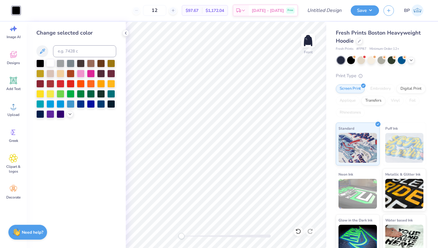
click div
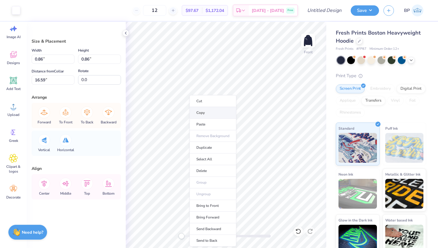
click li "Copy"
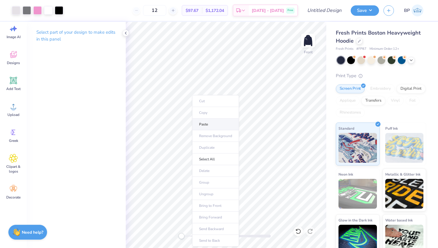
click li "Paste"
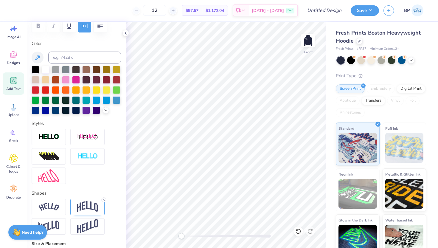
scroll to position [162, 0]
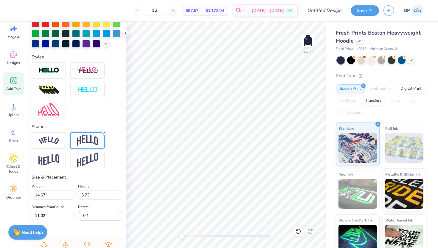
click at [105, 131] on icon at bounding box center [104, 133] width 4 height 4
type input "0.0"
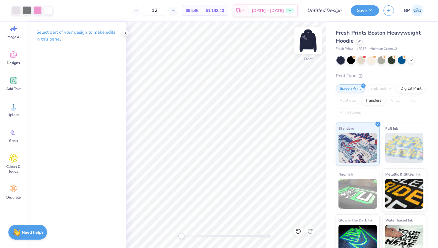
click at [307, 41] on img at bounding box center [308, 41] width 24 height 24
click at [306, 43] on img at bounding box center [308, 41] width 24 height 24
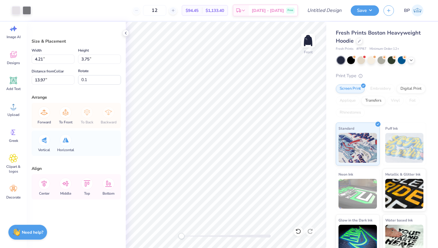
type input "-26.4"
type input "0.1"
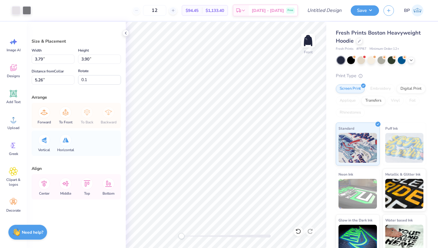
scroll to position [13, 0]
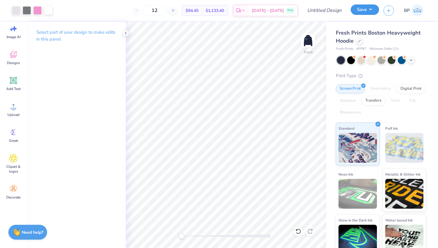
click at [358, 10] on button "Save" at bounding box center [365, 9] width 28 height 10
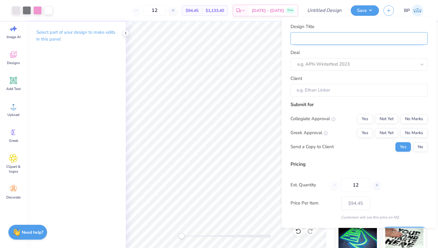
click at [332, 40] on input "Design Title" at bounding box center [358, 38] width 137 height 13
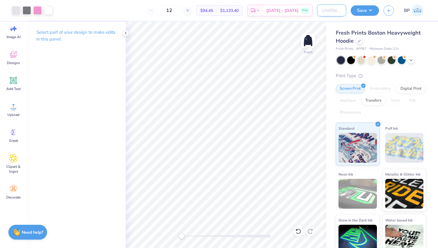
click at [331, 11] on input "Design Title" at bounding box center [331, 10] width 29 height 12
type input "DG 1 Mockup"
click at [366, 10] on button "Save" at bounding box center [365, 9] width 28 height 10
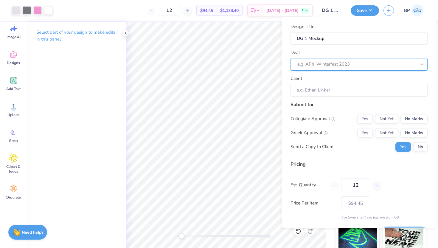
click at [343, 62] on div at bounding box center [356, 64] width 119 height 8
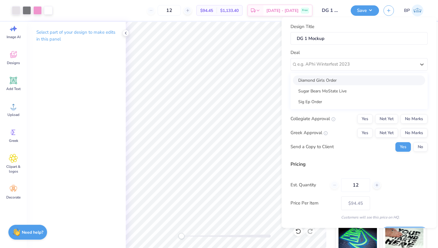
click at [338, 80] on div "Diamond Girls Order" at bounding box center [359, 80] width 132 height 10
type input "Ashley Frick"
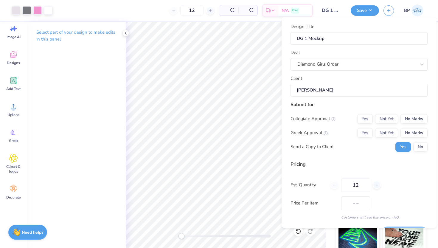
click at [339, 88] on input "Ashley Frick" at bounding box center [358, 90] width 137 height 13
type input "$94.45"
click at [382, 120] on button "Not Yet" at bounding box center [386, 119] width 23 height 10
click at [387, 131] on button "Not Yet" at bounding box center [386, 133] width 23 height 10
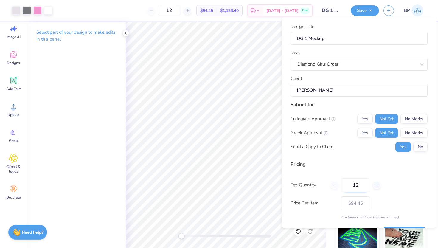
click at [364, 187] on input "12" at bounding box center [355, 185] width 29 height 14
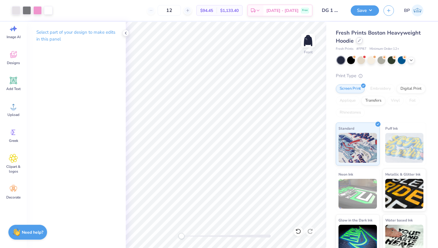
click at [360, 42] on div at bounding box center [359, 40] width 7 height 7
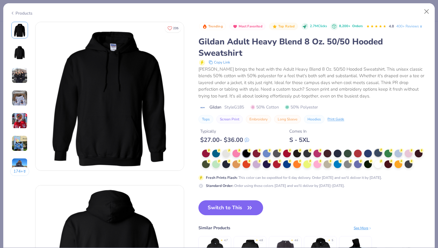
scroll to position [13, 0]
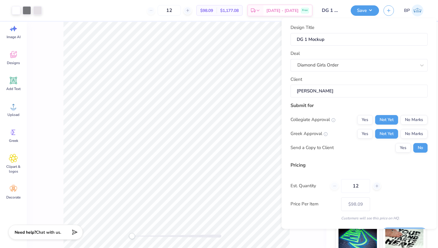
scroll to position [16, 0]
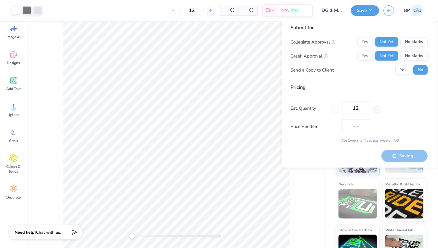
type input "– –"
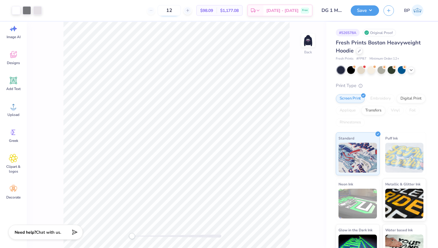
click at [181, 10] on input "12" at bounding box center [169, 10] width 23 height 11
click at [181, 11] on input "12" at bounding box center [169, 10] width 23 height 11
type input "18"
click at [314, 48] on img at bounding box center [308, 41] width 24 height 24
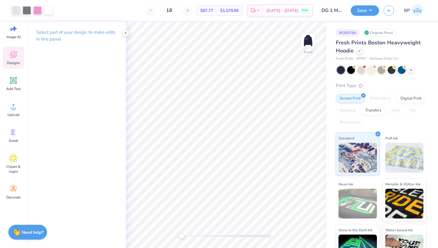
click at [15, 60] on div "Designs" at bounding box center [13, 57] width 21 height 22
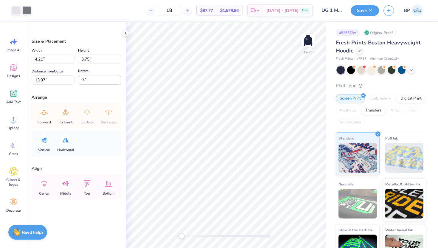
scroll to position [13, 0]
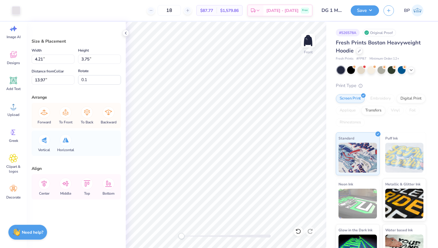
type input "-39.6"
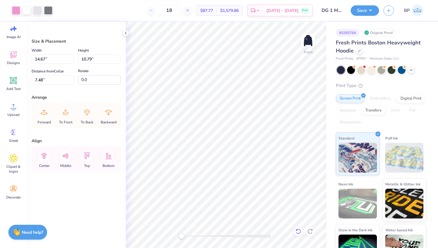
click at [298, 231] on icon at bounding box center [298, 231] width 6 height 6
type input "6.50"
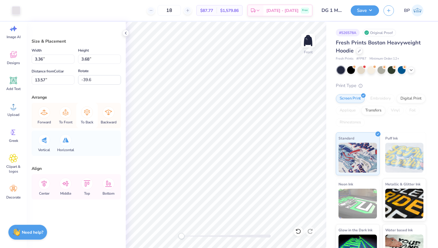
click at [84, 115] on icon at bounding box center [87, 112] width 12 height 12
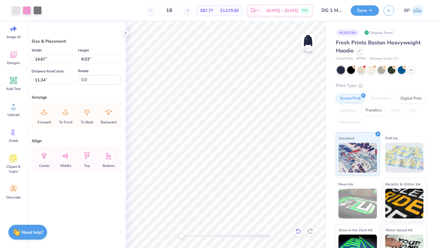
click at [296, 229] on icon at bounding box center [296, 229] width 1 height 1
type input "11.02"
drag, startPoint x: 183, startPoint y: 236, endPoint x: 186, endPoint y: 235, distance: 3.7
click at [186, 235] on div "Accessibility label" at bounding box center [189, 236] width 6 height 6
click at [295, 229] on icon at bounding box center [298, 231] width 6 height 6
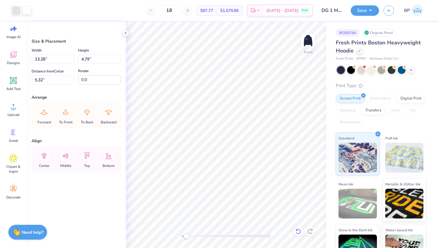
type input "5.38"
click at [299, 232] on icon at bounding box center [298, 231] width 6 height 6
type input "9.77"
type input "10.68"
type input "6.50"
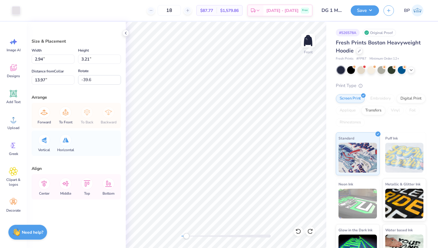
scroll to position [13, 0]
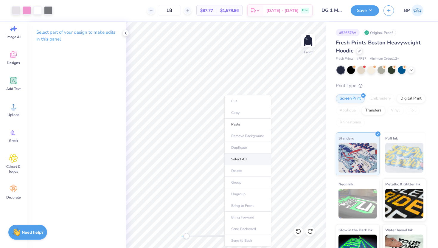
click at [237, 162] on li "Select All" at bounding box center [247, 159] width 47 height 12
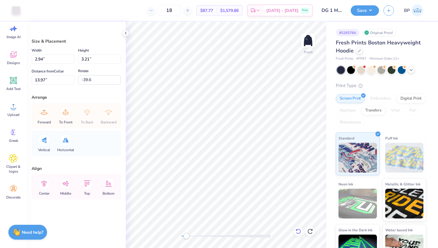
type input "2.45"
type input "2.68"
type input "14.27"
click at [63, 185] on icon at bounding box center [66, 184] width 12 height 12
click at [47, 185] on icon at bounding box center [44, 184] width 12 height 12
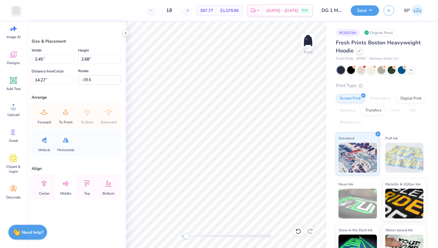
click at [63, 184] on icon at bounding box center [66, 184] width 12 height 12
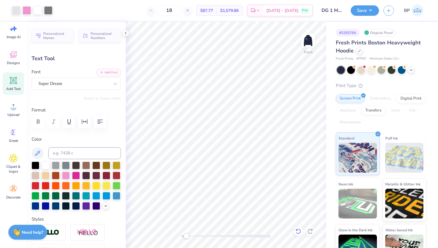
click at [299, 233] on icon at bounding box center [298, 230] width 5 height 5
click at [300, 230] on icon at bounding box center [298, 231] width 6 height 6
type input "6.50"
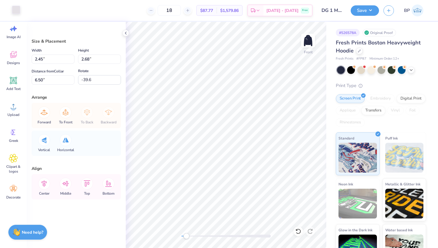
click at [16, 8] on div at bounding box center [16, 10] width 8 height 8
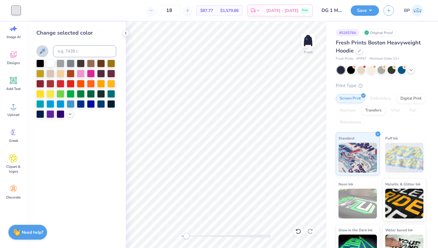
click at [45, 48] on icon at bounding box center [42, 51] width 7 height 7
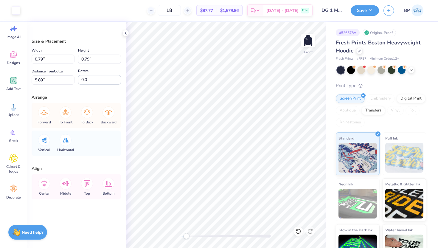
type input "0.79"
type input "5.89"
type input "0.73"
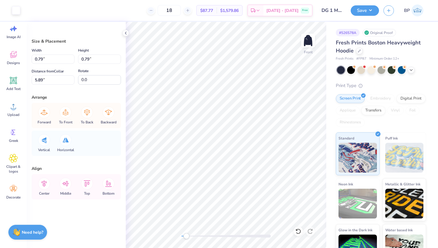
type input "14.39"
type input "0.78"
type input "13.57"
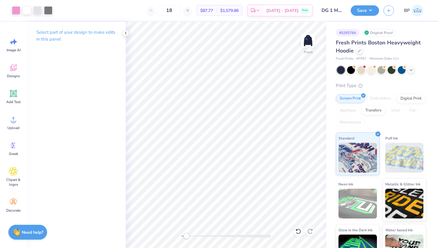
scroll to position [13, 0]
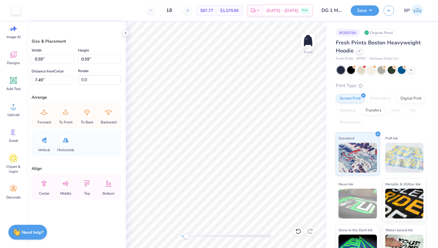
type input "0.59"
type input "7.49"
click at [197, 107] on li "Copy" at bounding box center [206, 105] width 47 height 12
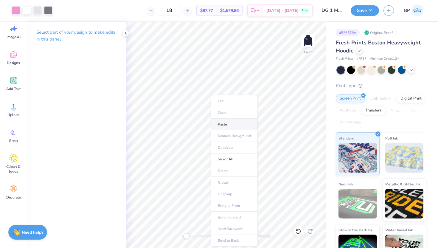
click at [222, 125] on li "Paste" at bounding box center [234, 125] width 47 height 12
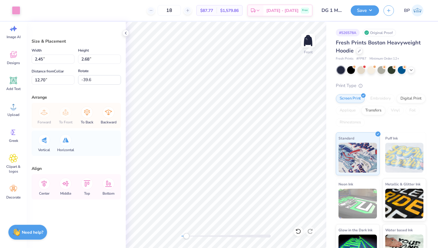
type input "41.3"
type input "1.55"
type input "1.65"
type input "13.31"
type input "1.78"
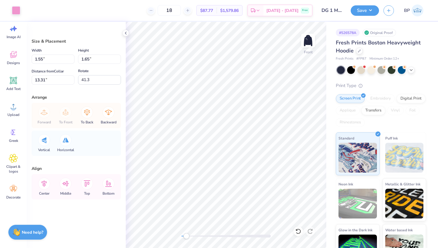
type input "1.90"
click at [85, 115] on icon at bounding box center [87, 112] width 12 height 12
type input "9.62"
click at [18, 9] on div at bounding box center [16, 10] width 8 height 8
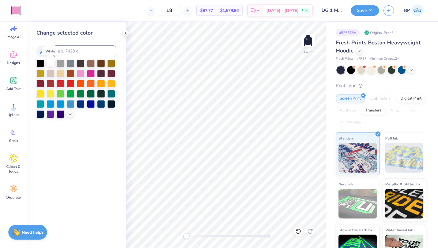
click at [49, 62] on div at bounding box center [50, 63] width 8 height 8
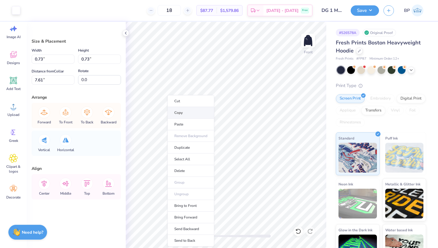
click at [181, 115] on li "Copy" at bounding box center [190, 113] width 47 height 12
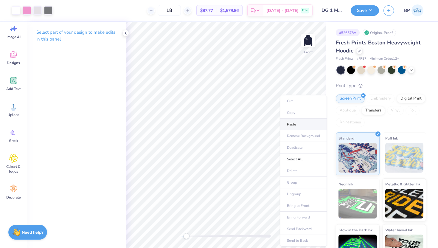
click at [291, 120] on li "Paste" at bounding box center [303, 125] width 47 height 12
click at [304, 123] on li "Paste" at bounding box center [313, 125] width 47 height 12
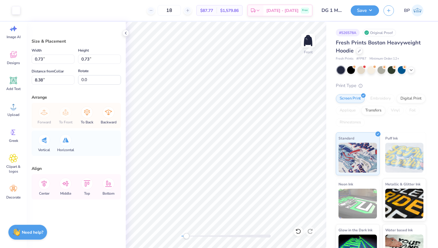
type input "8.74"
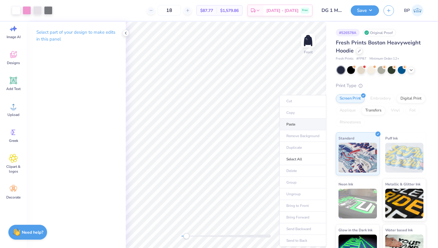
click at [293, 122] on li "Paste" at bounding box center [302, 125] width 47 height 12
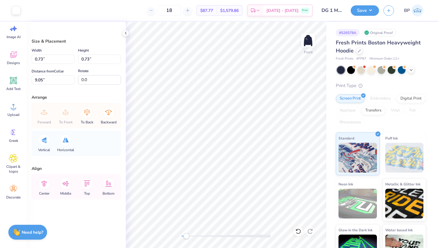
type input "0.60"
type input "9.18"
type input "0.45"
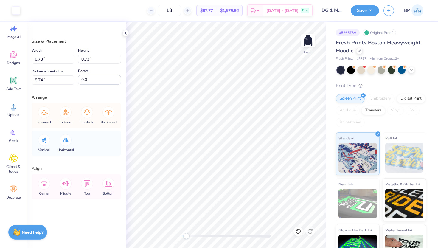
type input "9.02"
click at [16, 14] on div at bounding box center [16, 10] width 8 height 8
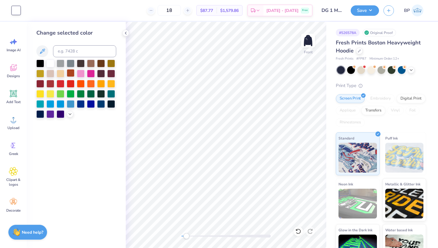
scroll to position [13, 0]
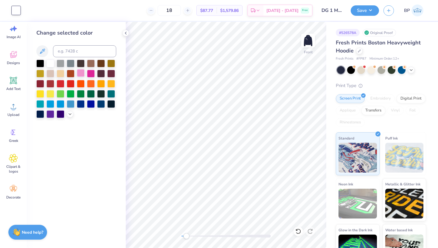
click at [81, 73] on div at bounding box center [81, 73] width 8 height 8
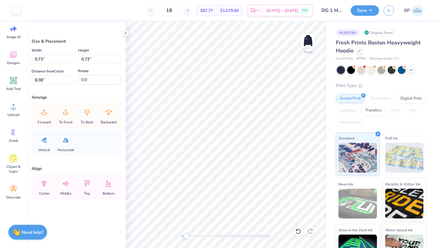
click at [14, 12] on div at bounding box center [16, 10] width 8 height 8
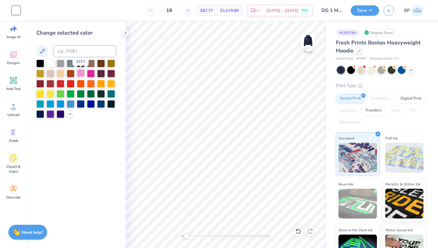
click at [78, 74] on div at bounding box center [81, 73] width 8 height 8
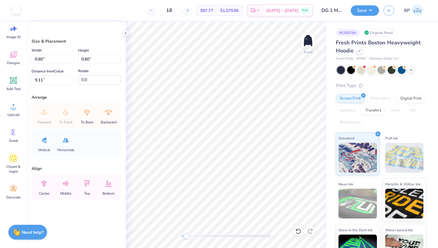
click at [14, 6] on div at bounding box center [16, 10] width 8 height 8
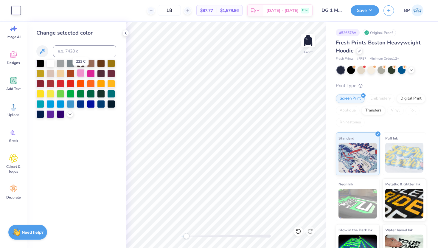
click at [83, 73] on div at bounding box center [81, 73] width 8 height 8
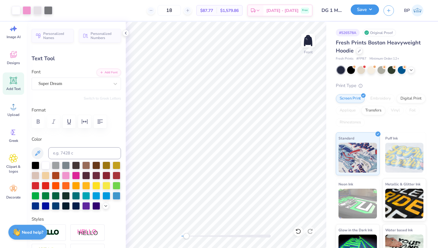
click at [355, 11] on button "Save" at bounding box center [365, 9] width 28 height 10
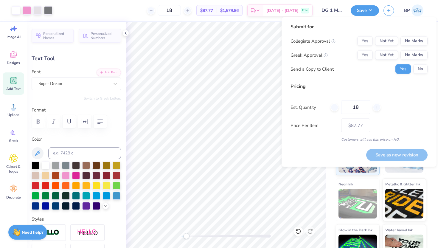
click at [332, 13] on input "DG 1 Mockup" at bounding box center [331, 10] width 29 height 12
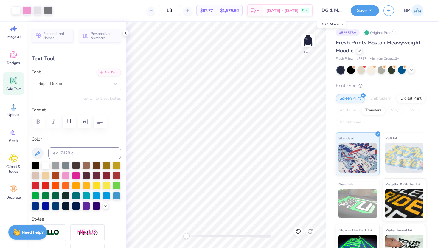
click at [334, 10] on input "DG 1 Mockup" at bounding box center [331, 10] width 29 height 12
click at [331, 12] on input "DG 1 Mockup" at bounding box center [331, 10] width 29 height 12
click at [332, 12] on input "DG 1 Mockup" at bounding box center [331, 10] width 29 height 12
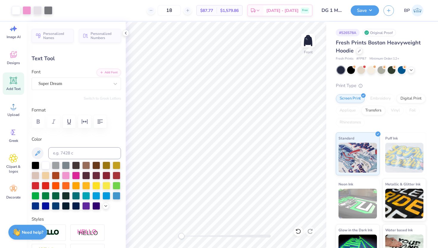
click at [168, 232] on div "Front" at bounding box center [226, 135] width 200 height 226
click at [358, 9] on button "Save" at bounding box center [365, 9] width 28 height 10
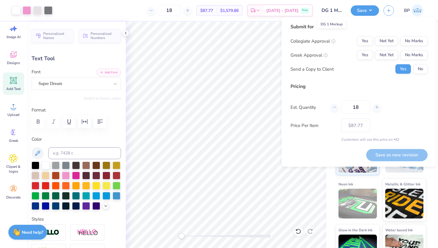
click at [333, 10] on input "DG 1 Mockup" at bounding box center [331, 10] width 29 height 12
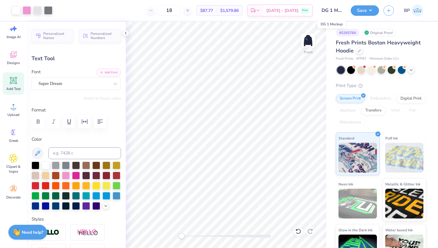
click at [333, 10] on input "DG 1 Mockup" at bounding box center [331, 10] width 29 height 12
click at [331, 11] on input "DG 1 Mockup" at bounding box center [331, 10] width 29 height 12
click at [332, 11] on input "DG 1 Mockup" at bounding box center [331, 10] width 29 height 12
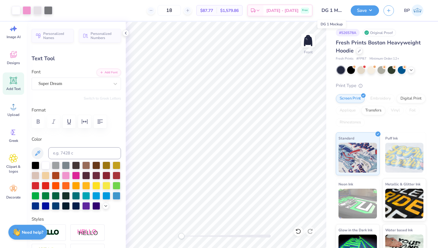
click at [333, 10] on input "DG 1 Mockup" at bounding box center [331, 10] width 29 height 12
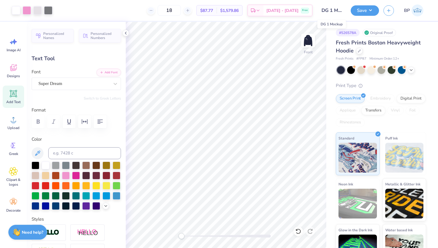
scroll to position [13, 0]
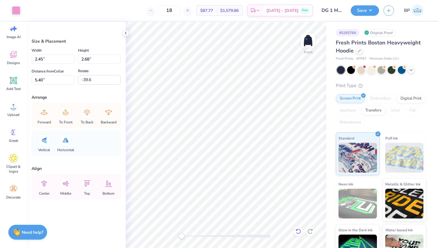
click at [299, 232] on icon at bounding box center [298, 231] width 6 height 6
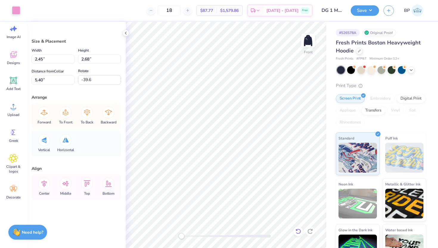
click at [299, 232] on icon at bounding box center [298, 231] width 6 height 6
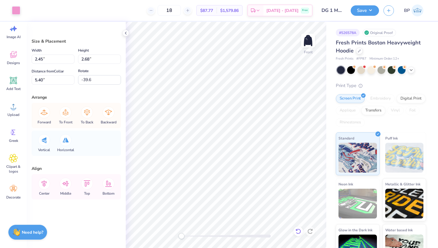
click at [299, 232] on icon at bounding box center [298, 231] width 6 height 6
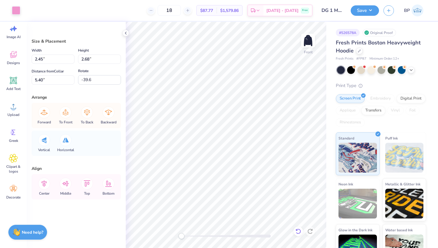
click at [299, 232] on icon at bounding box center [298, 231] width 6 height 6
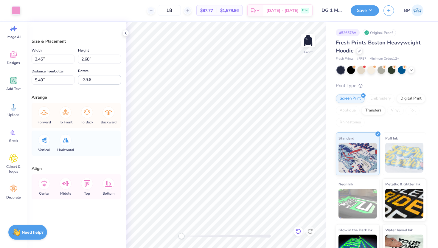
click at [299, 232] on icon at bounding box center [298, 231] width 6 height 6
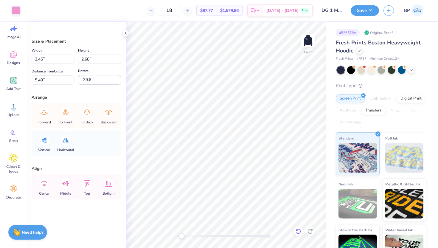
click at [299, 232] on icon at bounding box center [298, 231] width 6 height 6
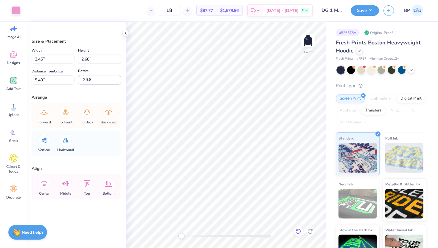
click at [299, 232] on icon at bounding box center [298, 231] width 6 height 6
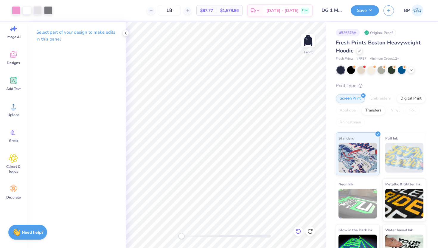
click at [299, 232] on icon at bounding box center [298, 231] width 6 height 6
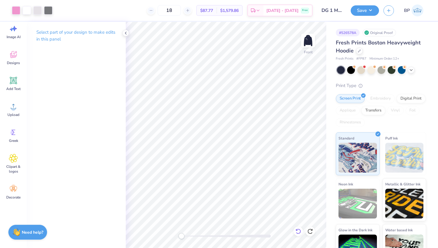
click at [299, 232] on icon at bounding box center [298, 231] width 6 height 6
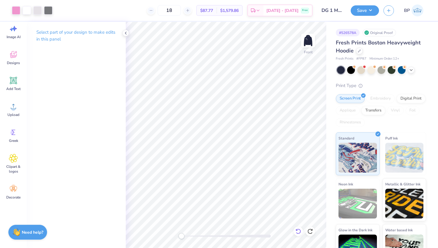
click at [299, 232] on icon at bounding box center [298, 231] width 6 height 6
drag, startPoint x: 309, startPoint y: 230, endPoint x: 126, endPoint y: 33, distance: 268.8
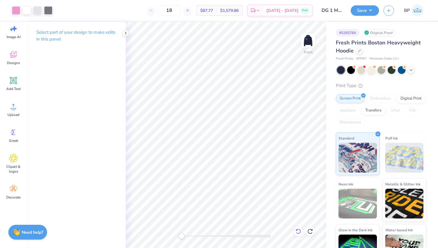
click at [309, 230] on icon at bounding box center [310, 231] width 6 height 6
click at [311, 232] on icon at bounding box center [310, 231] width 6 height 6
click at [300, 230] on icon at bounding box center [298, 231] width 6 height 6
click at [126, 33] on icon at bounding box center [125, 33] width 5 height 5
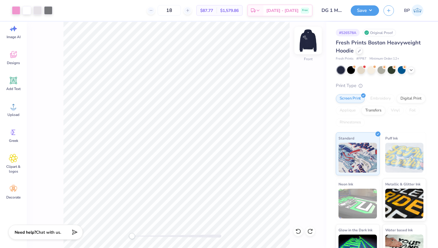
click at [310, 43] on img at bounding box center [308, 41] width 24 height 24
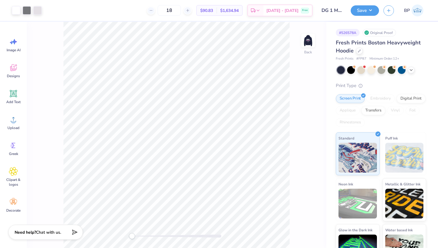
scroll to position [13, 0]
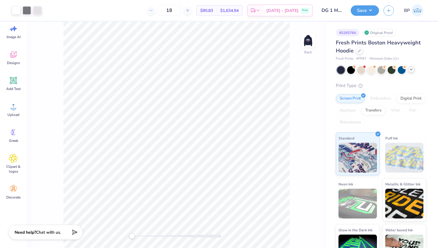
click at [409, 71] on icon at bounding box center [411, 69] width 5 height 5
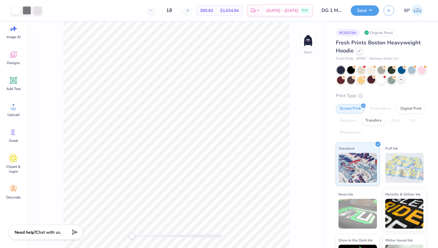
click at [372, 80] on div at bounding box center [371, 80] width 8 height 8
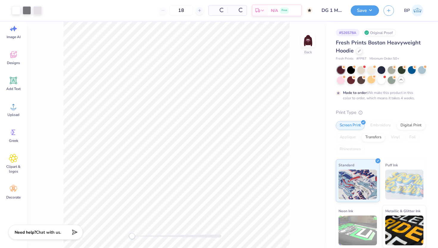
type textarea "x"
type input "50"
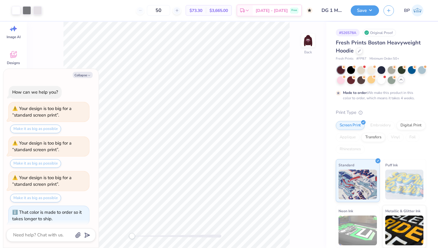
scroll to position [31, 0]
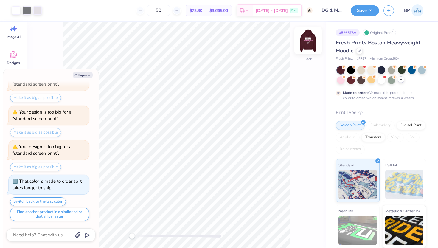
click at [307, 43] on img at bounding box center [308, 41] width 24 height 24
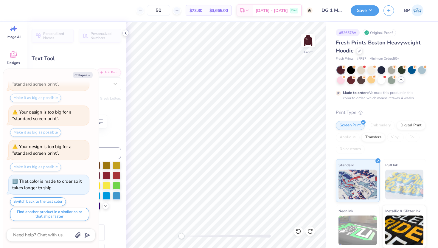
click at [125, 33] on polyline at bounding box center [125, 33] width 1 height 2
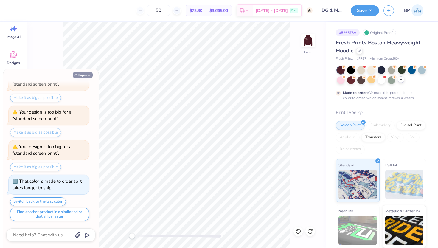
click at [80, 75] on button "Collapse" at bounding box center [83, 75] width 20 height 6
type textarea "x"
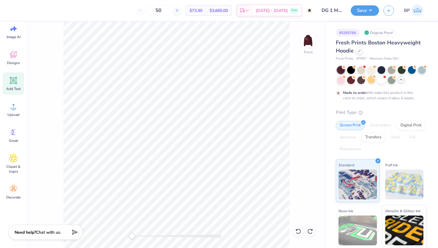
click at [19, 77] on div "Add Text" at bounding box center [13, 83] width 21 height 22
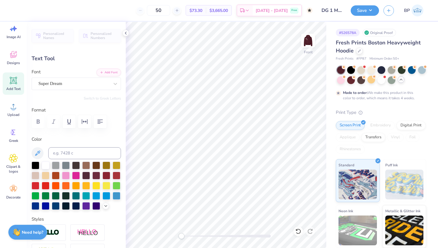
type input "7.22"
type input "2.09"
type input "13.71"
type input "0.0"
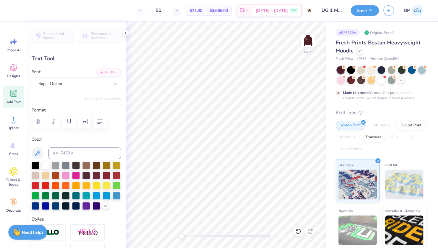
scroll to position [13, 0]
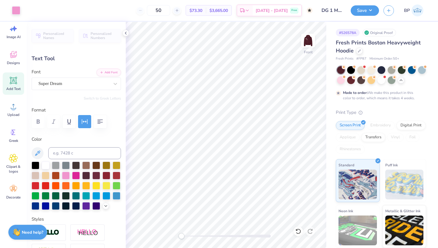
type input "14.67"
type input "1.62"
type input "11.03"
click at [10, 10] on div at bounding box center [6, 10] width 12 height 21
click at [46, 166] on div at bounding box center [46, 165] width 8 height 8
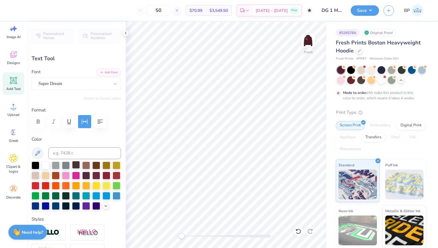
type input "0.0"
type input "9.77"
type input "3.67"
type input "6.51"
click at [35, 174] on div at bounding box center [36, 175] width 8 height 8
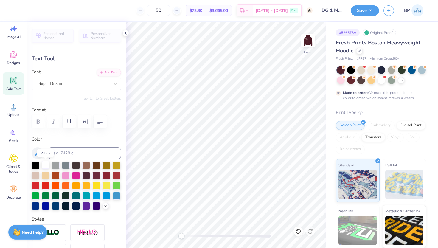
click at [44, 166] on div at bounding box center [46, 165] width 8 height 8
click at [107, 203] on icon at bounding box center [105, 205] width 5 height 5
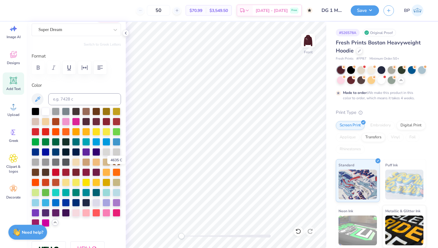
scroll to position [56, 0]
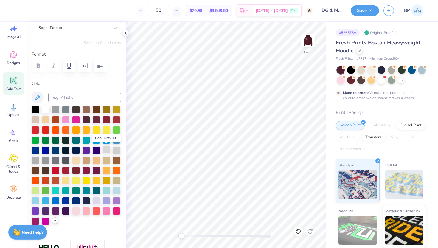
click at [104, 150] on div at bounding box center [106, 150] width 8 height 8
click at [42, 106] on div at bounding box center [46, 109] width 8 height 8
type input "14.67"
type input "1.62"
type input "11.03"
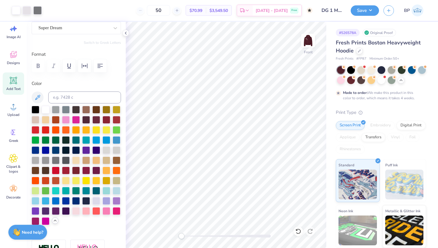
type input "-0.1"
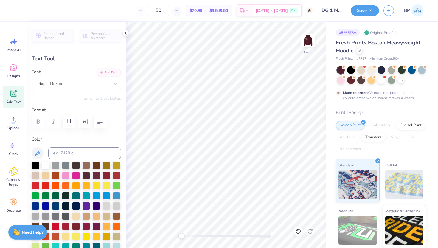
scroll to position [315, 0]
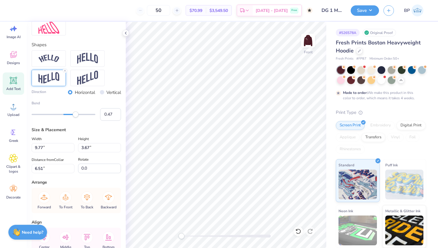
type input "0.48"
click at [79, 116] on div "Accessibility label" at bounding box center [79, 114] width 6 height 6
type input "-0.45"
drag, startPoint x: 81, startPoint y: 116, endPoint x: 49, endPoint y: 114, distance: 31.6
click at [49, 115] on div "Accessibility label" at bounding box center [52, 114] width 6 height 6
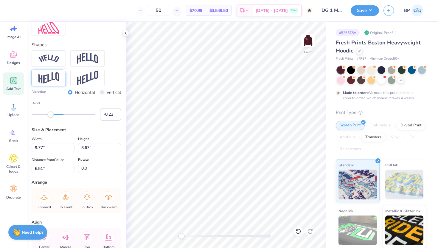
type input "-0.22"
drag, startPoint x: 50, startPoint y: 115, endPoint x: 56, endPoint y: 115, distance: 6.0
click at [54, 115] on div "Accessibility label" at bounding box center [51, 114] width 6 height 6
type input "-0.11"
drag, startPoint x: 56, startPoint y: 115, endPoint x: 60, endPoint y: 115, distance: 3.9
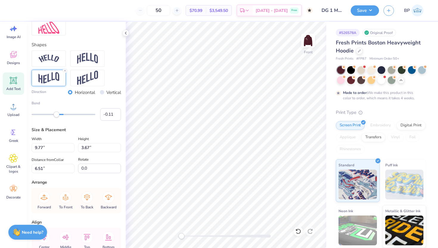
click at [59, 115] on div "Accessibility label" at bounding box center [56, 114] width 6 height 6
type input "0.03"
drag, startPoint x: 60, startPoint y: 115, endPoint x: 64, endPoint y: 115, distance: 4.5
click at [64, 115] on div "Accessibility label" at bounding box center [64, 114] width 6 height 6
type input "0.07"
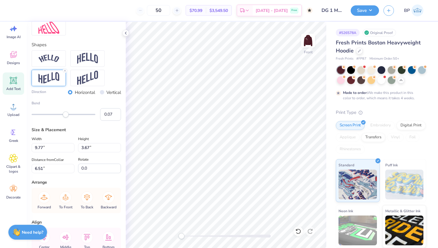
click at [66, 115] on div "Accessibility label" at bounding box center [66, 114] width 6 height 6
type input "0.12"
click at [67, 115] on div "Accessibility label" at bounding box center [67, 114] width 6 height 6
type input "0.27"
drag, startPoint x: 67, startPoint y: 115, endPoint x: 72, endPoint y: 115, distance: 4.8
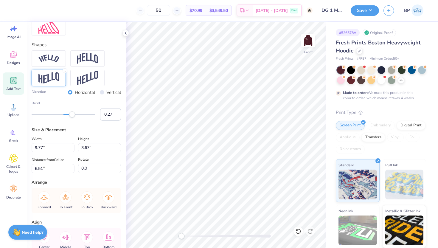
click at [72, 115] on div "Accessibility label" at bounding box center [72, 114] width 6 height 6
type input "4.51"
type input "6.18"
type input "0.00"
drag, startPoint x: 72, startPoint y: 115, endPoint x: 63, endPoint y: 115, distance: 8.6
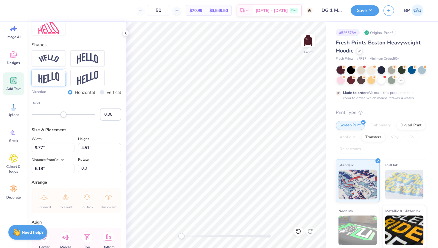
click at [63, 115] on div "Accessibility label" at bounding box center [63, 114] width 6 height 6
type input "14.67"
type input "2.57"
type input "10.67"
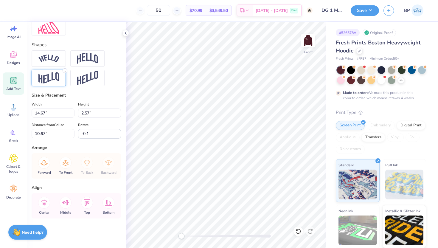
click at [66, 70] on icon at bounding box center [65, 71] width 4 height 4
type input "0.0"
type input "9.77"
type input "3.67"
type input "6.59"
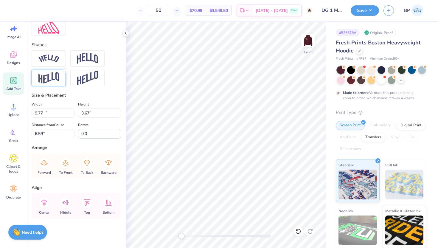
type input "13.64"
type input "5.12"
type input "5.14"
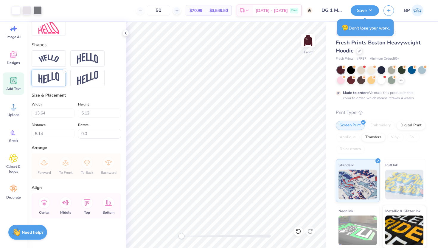
type input "14.67"
type input "1.62"
type input "11.13"
type input "-0.1"
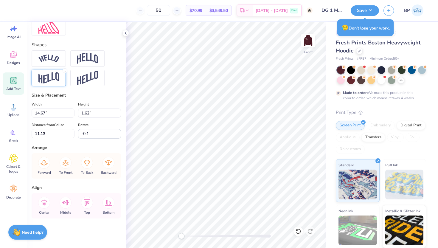
type input "13.64"
type input "5.12"
type input "5.66"
type input "0.0"
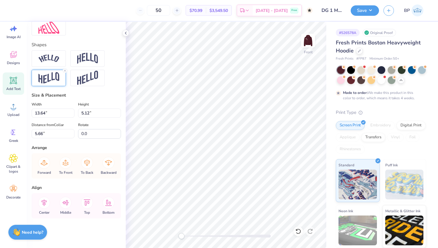
type input "14.67"
type input "1.62"
type input "11.52"
type input "-0.1"
click at [65, 161] on icon at bounding box center [66, 163] width 12 height 12
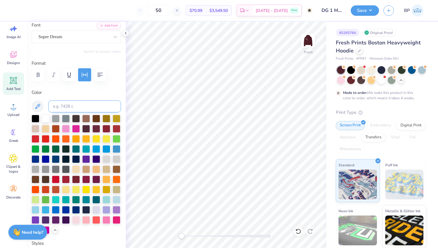
scroll to position [46, 0]
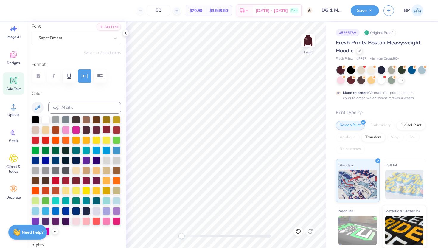
click at [105, 130] on div at bounding box center [106, 129] width 8 height 8
click at [97, 127] on div at bounding box center [96, 129] width 8 height 8
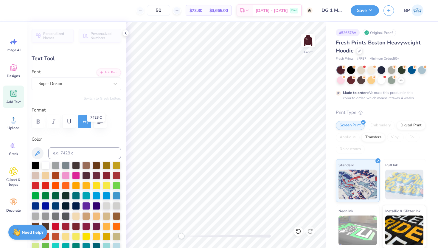
scroll to position [46, 0]
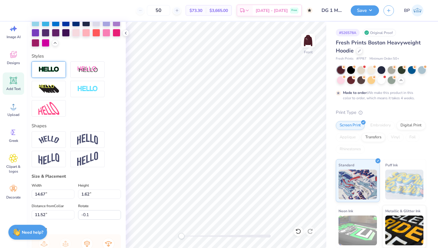
click at [45, 69] on img at bounding box center [48, 69] width 21 height 7
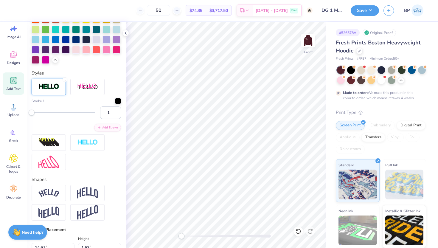
scroll to position [173, 0]
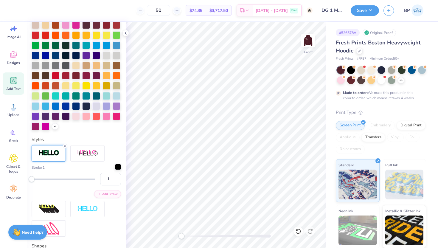
click at [116, 165] on div at bounding box center [118, 167] width 6 height 6
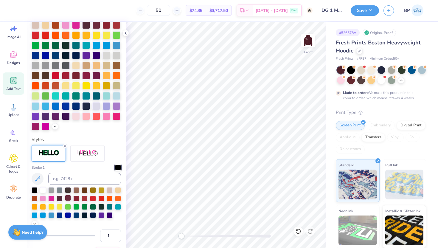
click at [67, 198] on div at bounding box center [68, 198] width 6 height 6
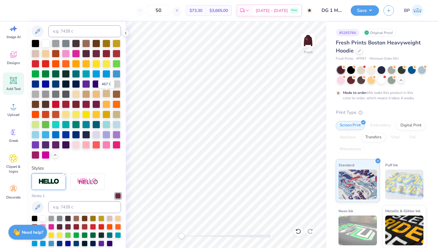
scroll to position [119, 0]
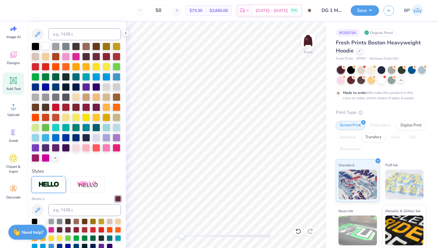
click at [47, 46] on div at bounding box center [46, 46] width 8 height 8
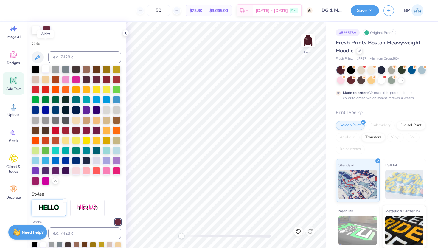
scroll to position [142, 0]
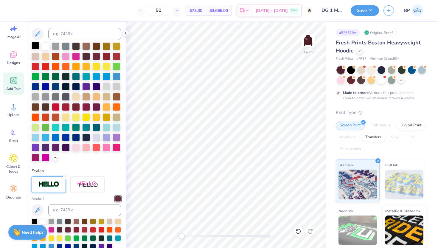
click at [34, 45] on div at bounding box center [36, 46] width 8 height 8
click at [43, 45] on div at bounding box center [46, 46] width 8 height 8
click at [57, 68] on div at bounding box center [56, 66] width 8 height 8
click at [63, 177] on icon at bounding box center [65, 177] width 4 height 4
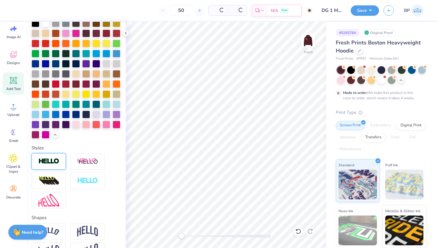
scroll to position [119, 0]
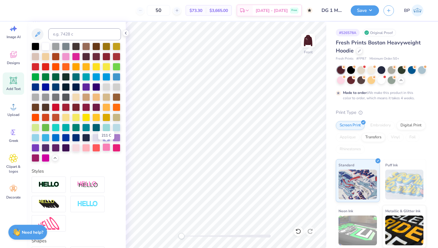
click at [107, 147] on div at bounding box center [106, 147] width 8 height 8
click at [48, 94] on div at bounding box center [46, 97] width 8 height 8
click at [56, 98] on div at bounding box center [56, 97] width 8 height 8
click at [46, 46] on div at bounding box center [46, 46] width 8 height 8
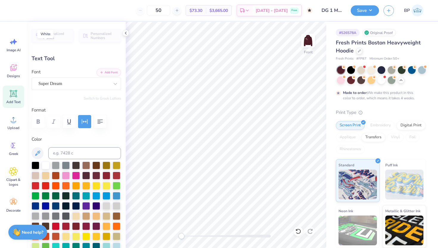
click at [45, 161] on div at bounding box center [46, 165] width 8 height 8
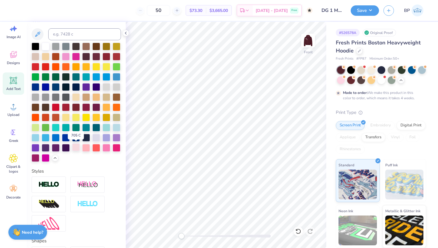
click at [76, 148] on div at bounding box center [76, 147] width 8 height 8
type input "13.64"
type input "5.12"
type input "5.68"
type input "0.0"
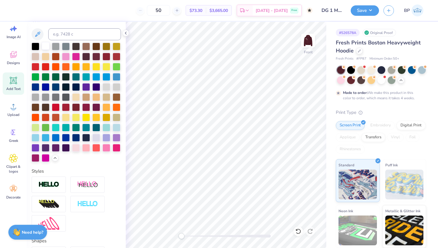
click at [46, 48] on div at bounding box center [46, 46] width 8 height 8
type input "5.69"
type input "14.67"
type input "1.62"
type input "11.15"
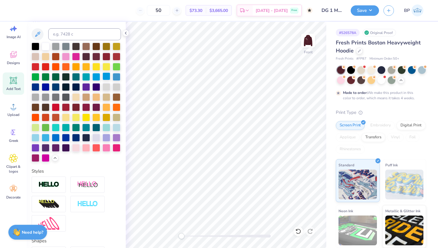
type input "0.0"
type input "11.52"
type input "0.0"
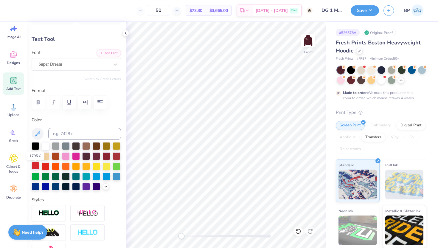
scroll to position [23, 0]
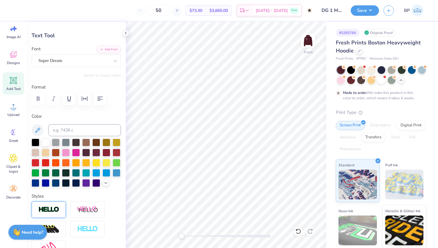
click at [53, 211] on img at bounding box center [48, 209] width 21 height 7
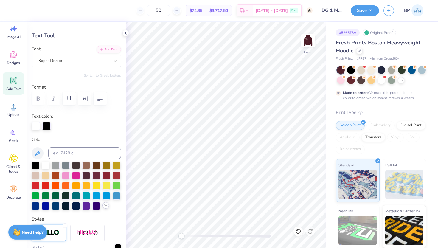
click at [105, 203] on icon at bounding box center [105, 205] width 5 height 5
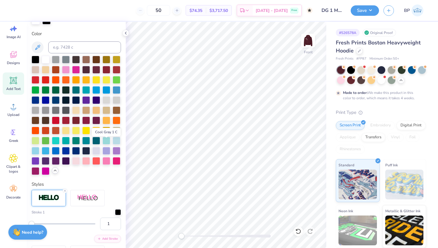
scroll to position [185, 0]
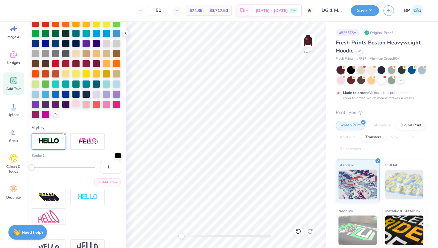
click at [77, 106] on div at bounding box center [76, 104] width 8 height 8
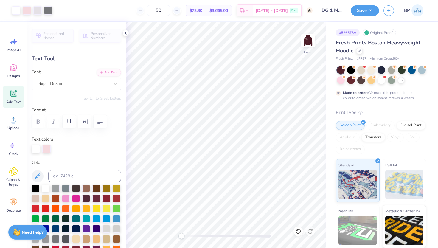
scroll to position [219, 0]
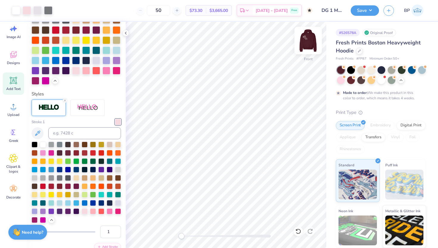
click at [306, 41] on img at bounding box center [308, 41] width 24 height 24
click at [380, 82] on div at bounding box center [381, 80] width 8 height 8
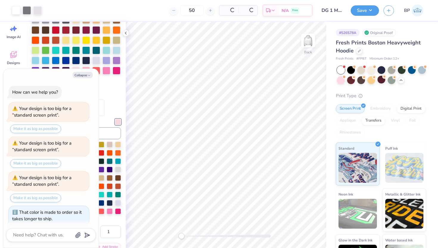
scroll to position [284, 0]
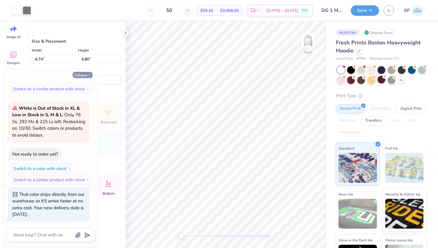
click at [88, 75] on icon "button" at bounding box center [89, 76] width 4 height 4
type textarea "x"
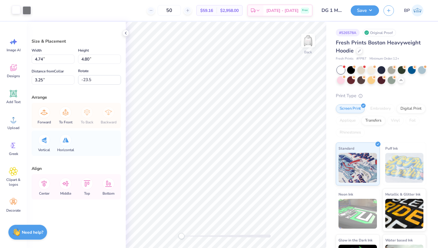
scroll to position [13, 0]
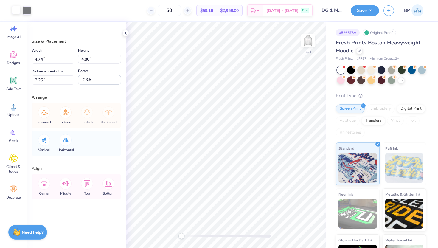
click at [15, 9] on div at bounding box center [16, 10] width 8 height 8
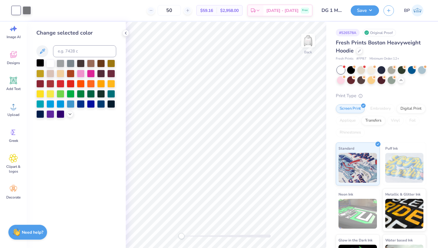
click at [41, 63] on div at bounding box center [40, 63] width 8 height 8
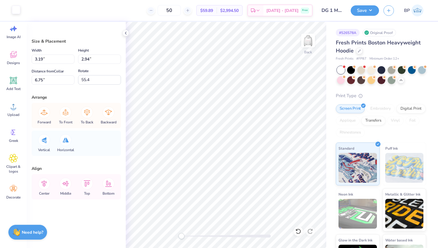
click at [15, 11] on div at bounding box center [16, 10] width 8 height 8
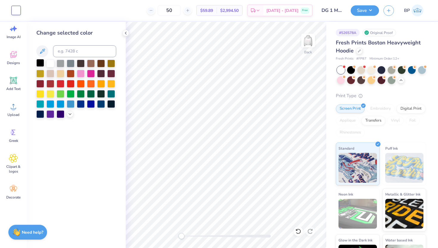
click at [42, 62] on div at bounding box center [40, 63] width 8 height 8
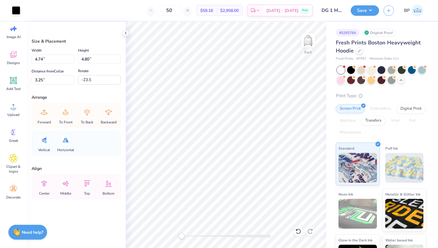
click at [21, 10] on div "Art colors 50 $59.16 Per Item $2,958.00 Total Est. Delivery Oct 10 - 13 Free De…" at bounding box center [219, 10] width 438 height 21
click at [18, 10] on div at bounding box center [16, 10] width 8 height 8
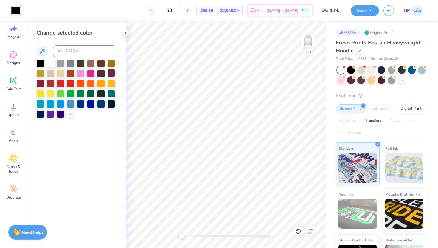
click at [110, 75] on div at bounding box center [111, 73] width 8 height 8
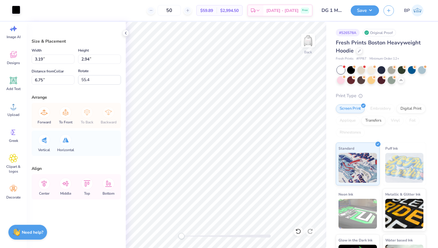
click at [15, 9] on div at bounding box center [16, 10] width 8 height 8
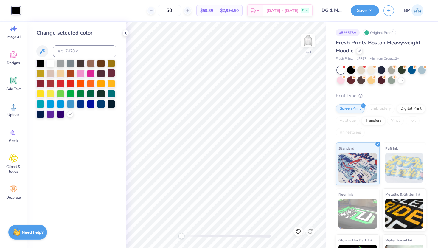
click at [112, 73] on div at bounding box center [111, 73] width 8 height 8
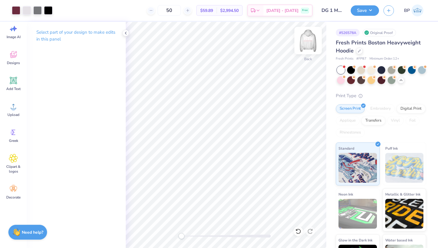
click at [309, 39] on img at bounding box center [308, 41] width 24 height 24
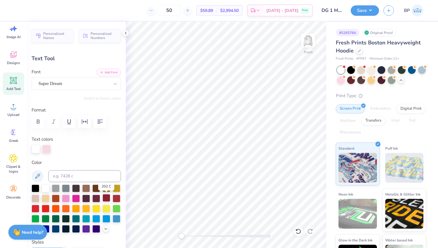
click at [107, 199] on div at bounding box center [106, 198] width 8 height 8
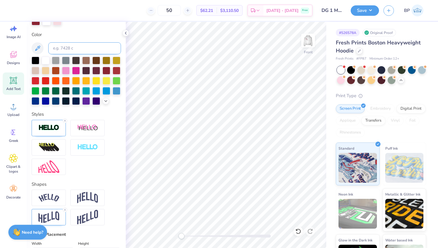
scroll to position [179, 0]
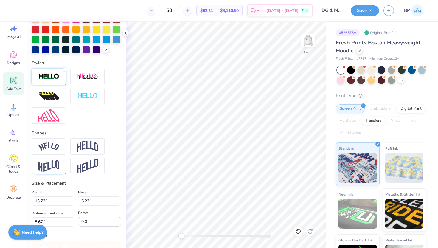
click at [63, 68] on icon at bounding box center [65, 70] width 4 height 4
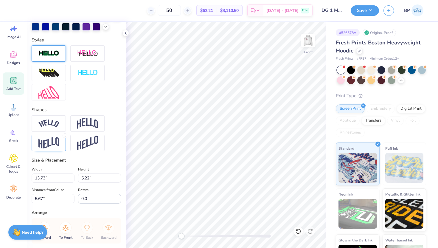
scroll to position [156, 0]
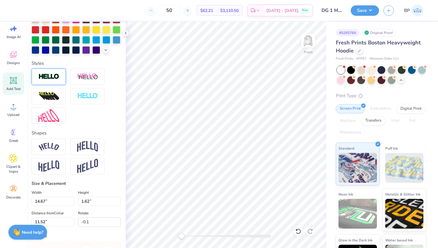
type input "14.67"
type input "1.62"
type input "11.52"
type input "-0.1"
type input "13.64"
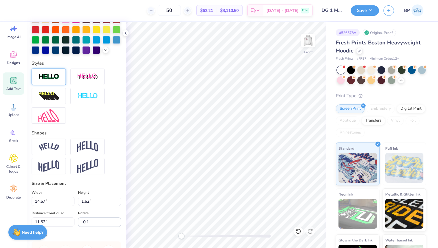
type input "5.12"
type input "5.72"
type input "0.0"
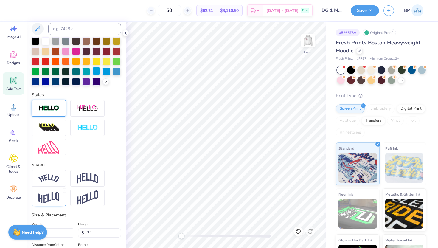
scroll to position [120, 0]
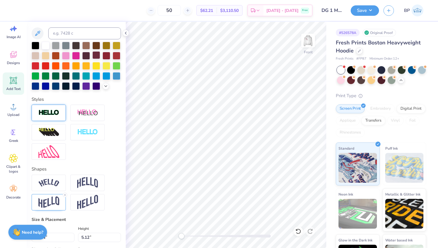
click at [95, 60] on div at bounding box center [76, 66] width 89 height 48
click at [95, 56] on div at bounding box center [96, 55] width 8 height 8
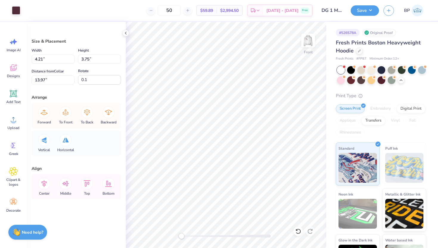
scroll to position [13, 0]
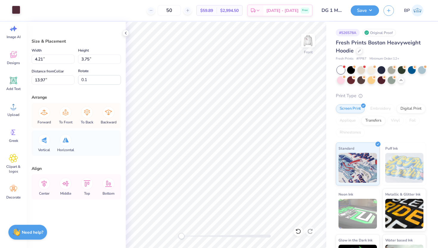
click at [15, 9] on div at bounding box center [16, 10] width 8 height 8
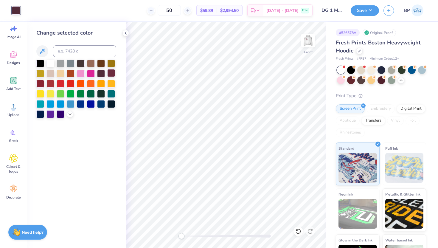
click at [113, 75] on div at bounding box center [111, 73] width 8 height 8
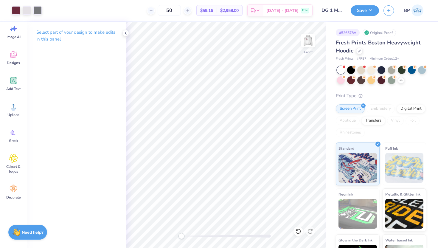
click at [403, 75] on div at bounding box center [381, 75] width 89 height 18
click at [403, 78] on icon at bounding box center [401, 79] width 5 height 5
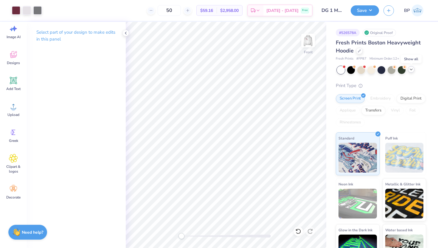
click at [410, 72] on div at bounding box center [411, 69] width 7 height 7
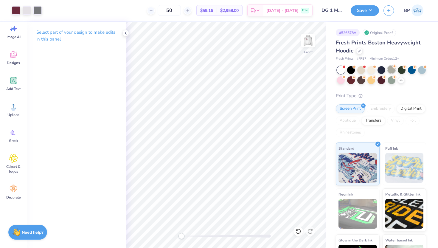
click at [391, 71] on div at bounding box center [392, 70] width 8 height 8
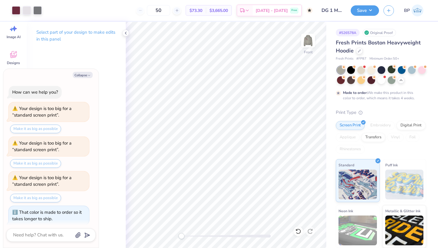
scroll to position [374, 0]
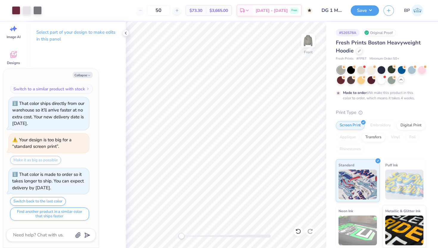
click at [403, 80] on icon at bounding box center [401, 79] width 5 height 5
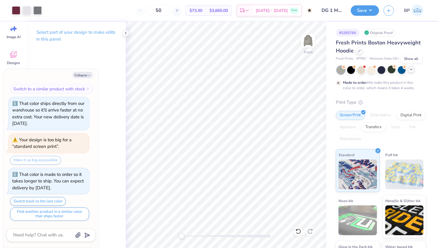
click at [412, 71] on icon at bounding box center [411, 69] width 5 height 5
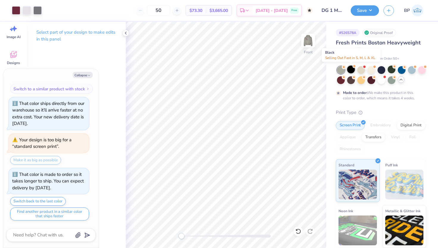
click at [351, 70] on div at bounding box center [351, 70] width 8 height 8
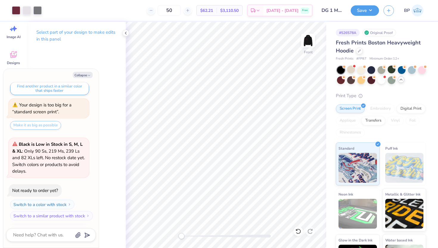
scroll to position [536, 0]
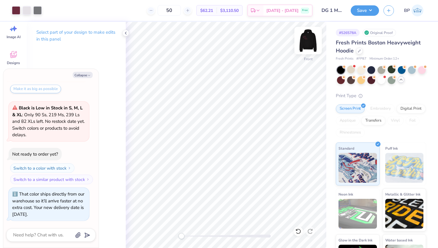
click at [311, 39] on img at bounding box center [308, 41] width 24 height 24
click at [310, 40] on img at bounding box center [308, 41] width 24 height 24
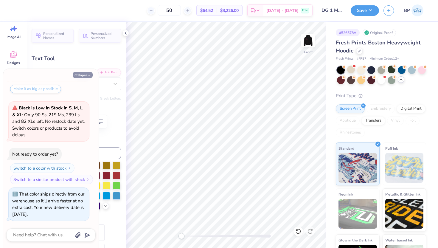
click at [88, 77] on icon "button" at bounding box center [89, 76] width 4 height 4
type textarea "x"
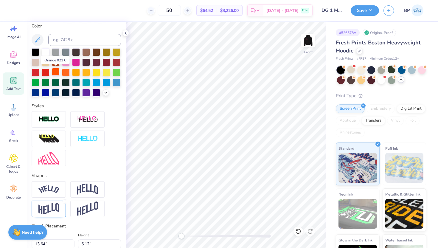
scroll to position [130, 0]
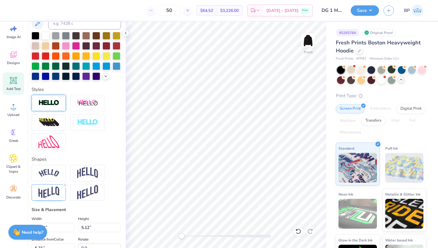
click at [47, 101] on img at bounding box center [48, 103] width 21 height 7
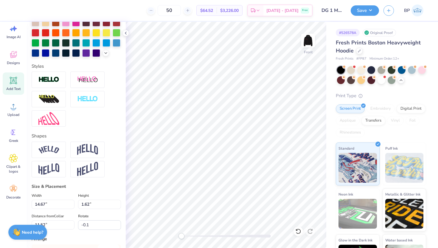
scroll to position [129, 0]
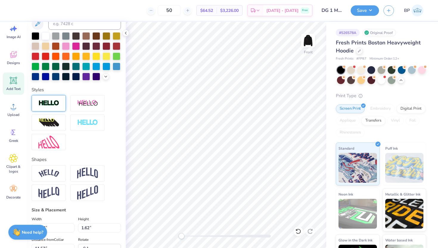
click at [65, 106] on div at bounding box center [49, 103] width 34 height 16
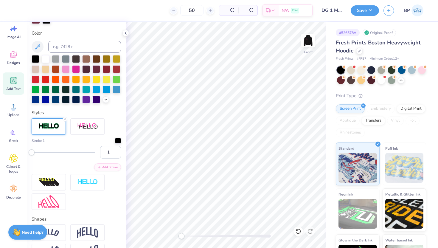
scroll to position [152, 0]
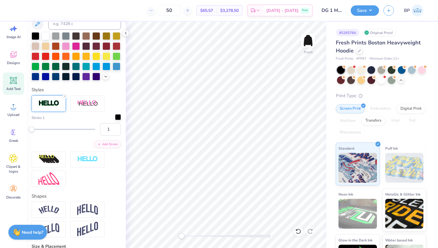
click at [119, 116] on div at bounding box center [118, 117] width 6 height 6
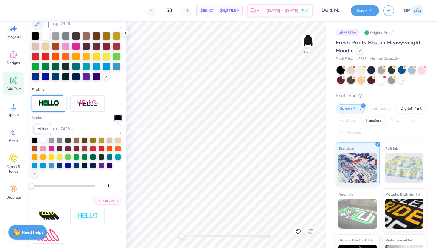
click at [42, 142] on div at bounding box center [43, 140] width 6 height 6
type input "0.0"
click at [65, 95] on icon at bounding box center [65, 96] width 4 height 4
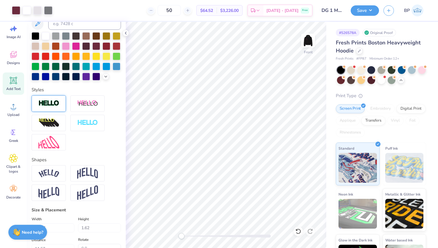
type input "13.73"
type input "5.22"
type input "5.67"
click at [65, 95] on icon at bounding box center [65, 96] width 4 height 4
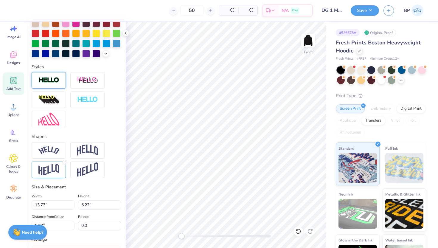
scroll to position [129, 0]
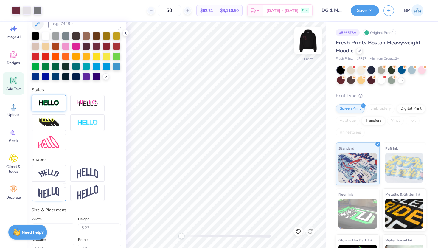
click at [308, 42] on img at bounding box center [308, 41] width 24 height 24
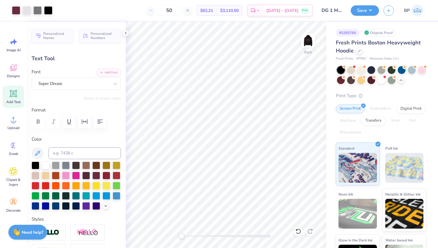
scroll to position [129, 0]
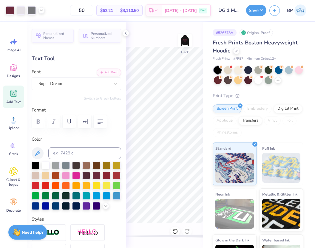
scroll to position [129, 0]
